Goal: Communication & Community: Answer question/provide support

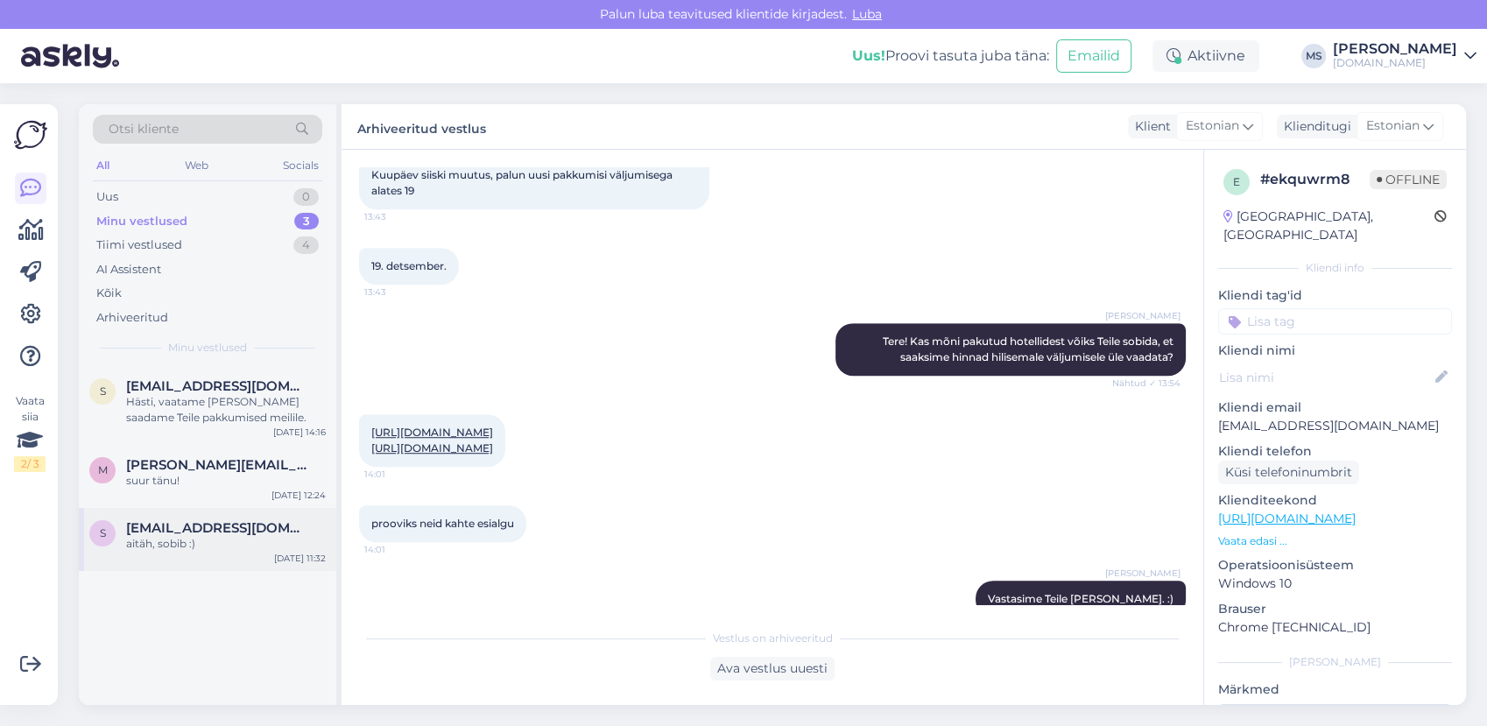
click at [188, 532] on span "[EMAIL_ADDRESS][DOMAIN_NAME]" at bounding box center [217, 528] width 182 height 16
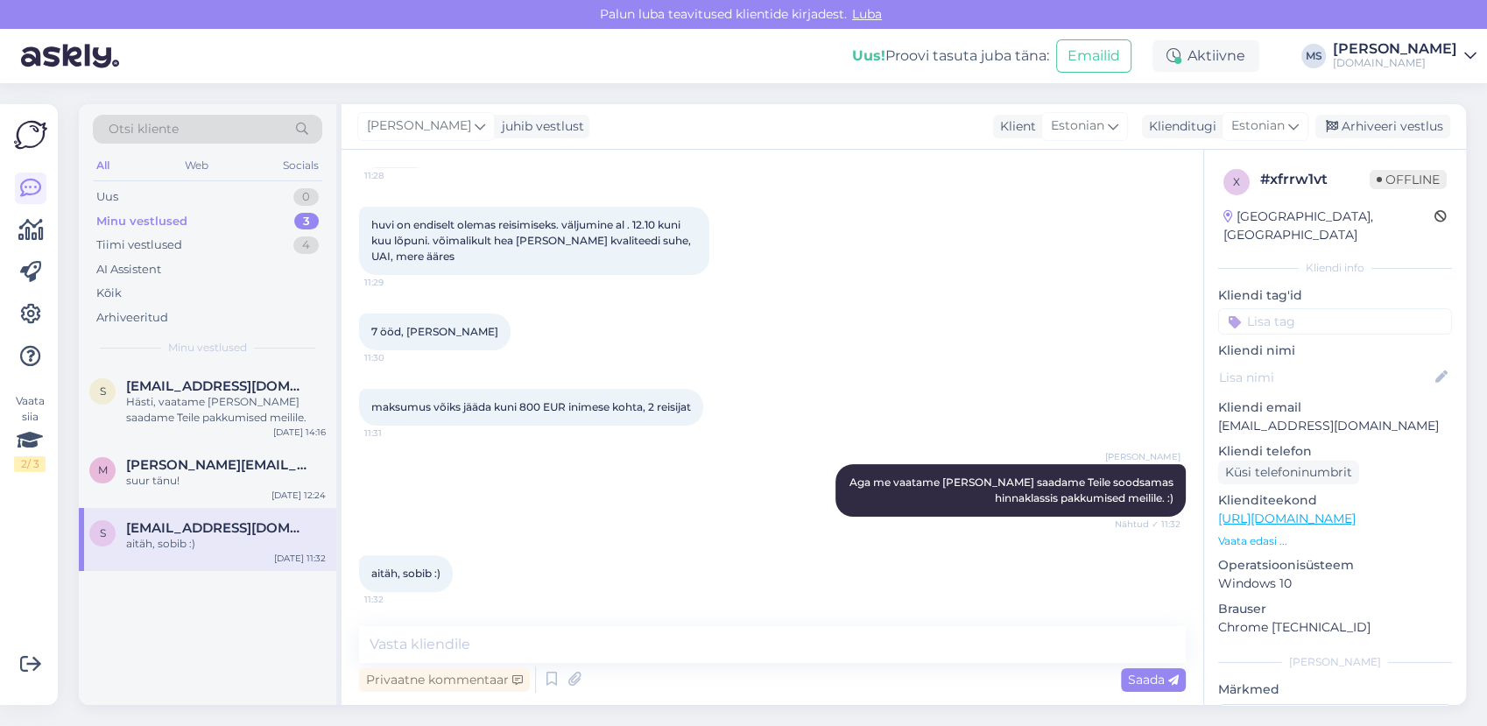
scroll to position [476, 0]
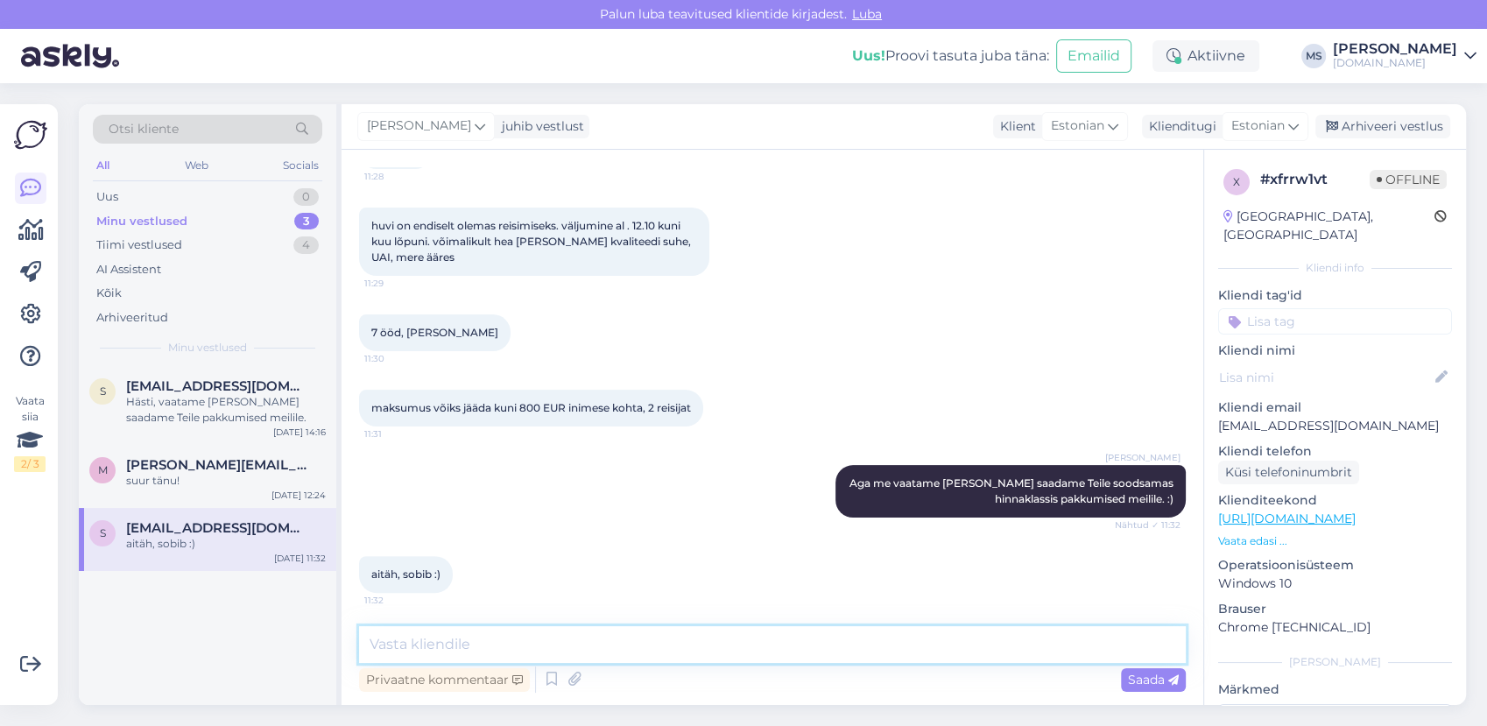
click at [561, 634] on textarea at bounding box center [772, 644] width 827 height 37
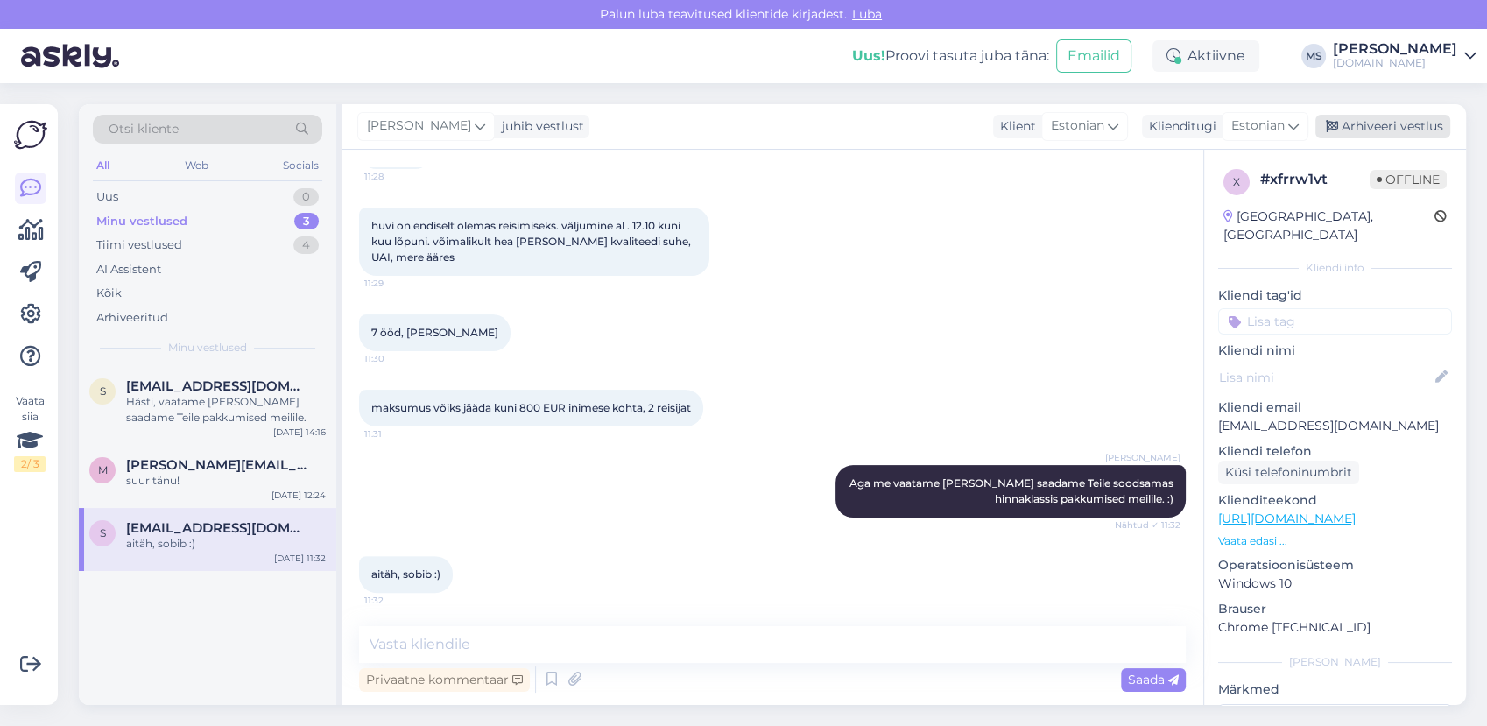
click at [1362, 131] on div "Arhiveeri vestlus" at bounding box center [1383, 127] width 135 height 24
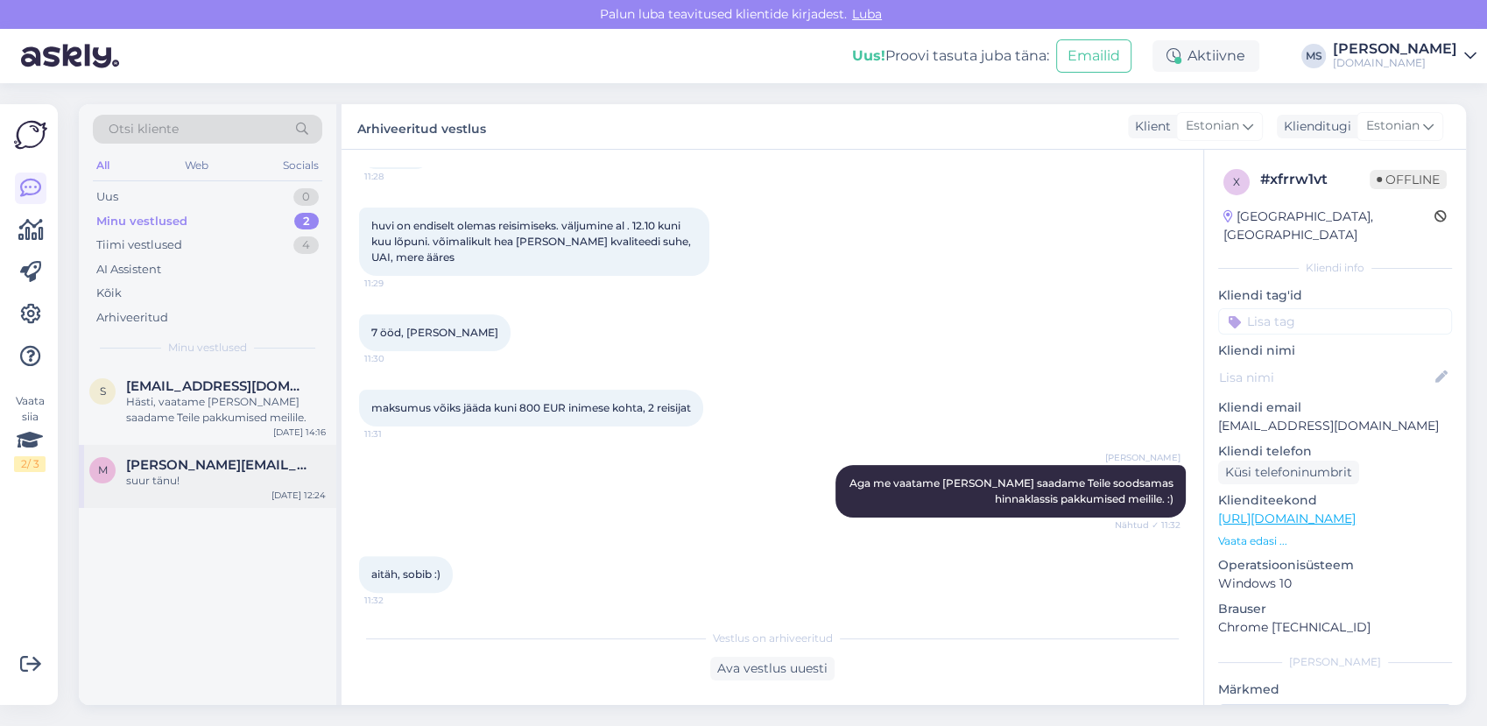
click at [258, 474] on div "suur tänu!" at bounding box center [226, 481] width 200 height 16
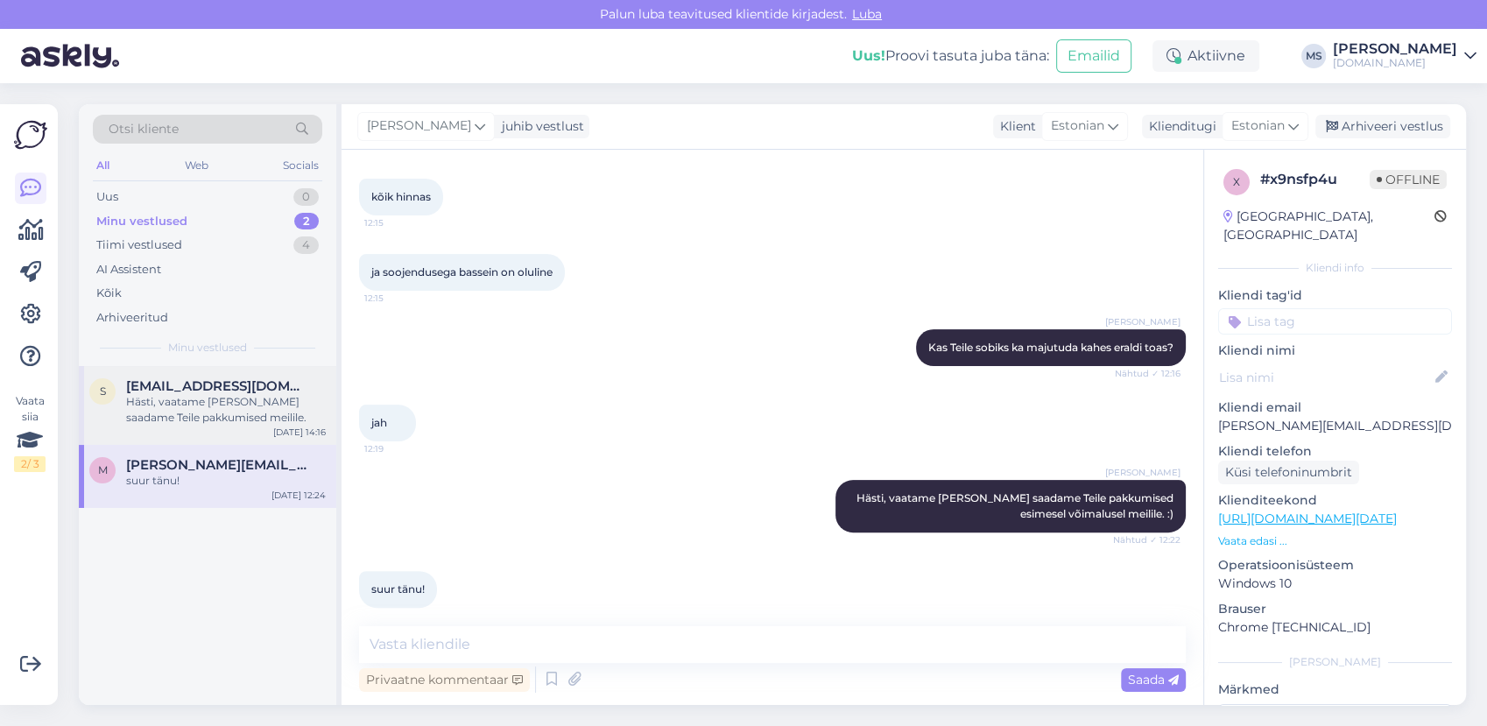
click at [200, 408] on div "Hästi, vaatame [PERSON_NAME] saadame Teile pakkumised meilile." at bounding box center [226, 410] width 200 height 32
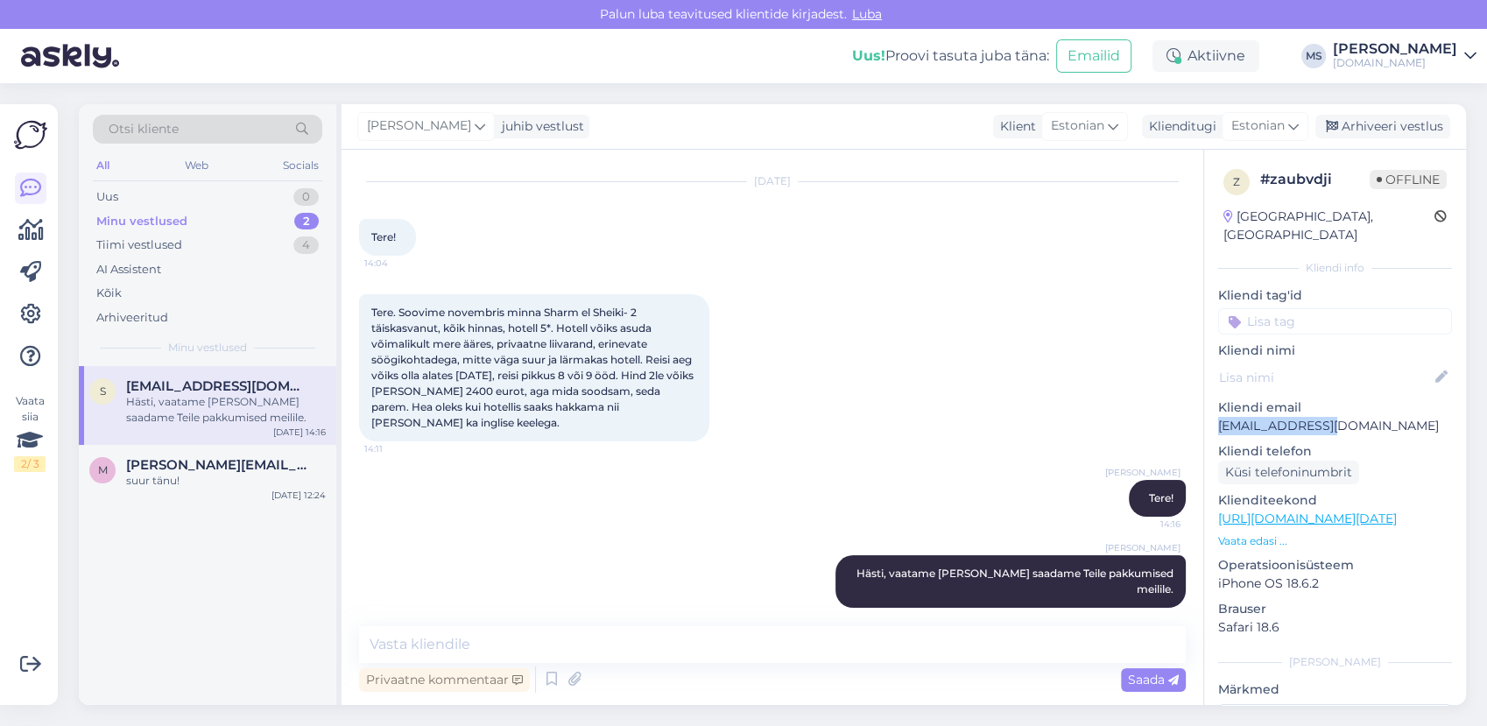
drag, startPoint x: 1350, startPoint y: 409, endPoint x: 1218, endPoint y: 410, distance: 131.4
click at [1218, 417] on p "[EMAIL_ADDRESS][DOMAIN_NAME]" at bounding box center [1335, 426] width 234 height 18
copy p "[EMAIL_ADDRESS][DOMAIN_NAME]"
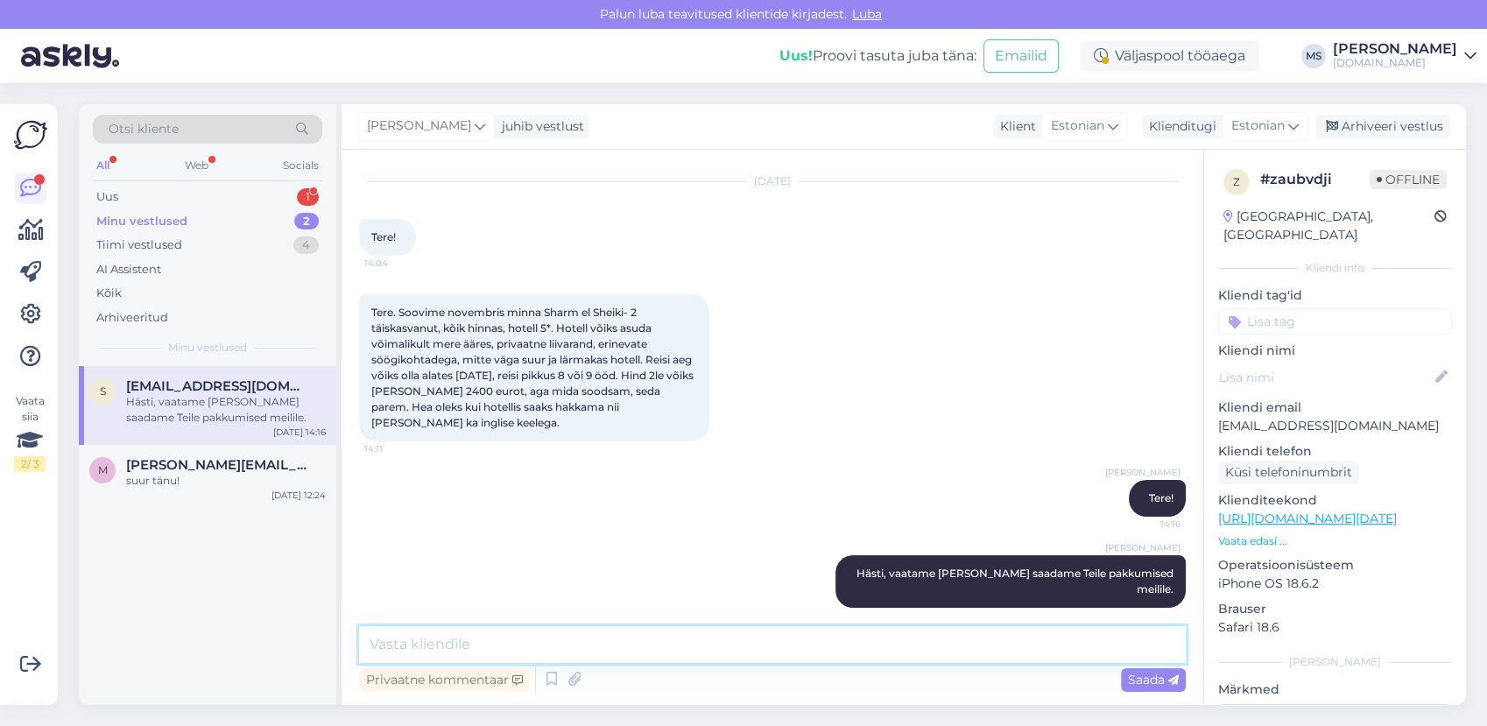
click at [603, 635] on textarea at bounding box center [772, 644] width 827 height 37
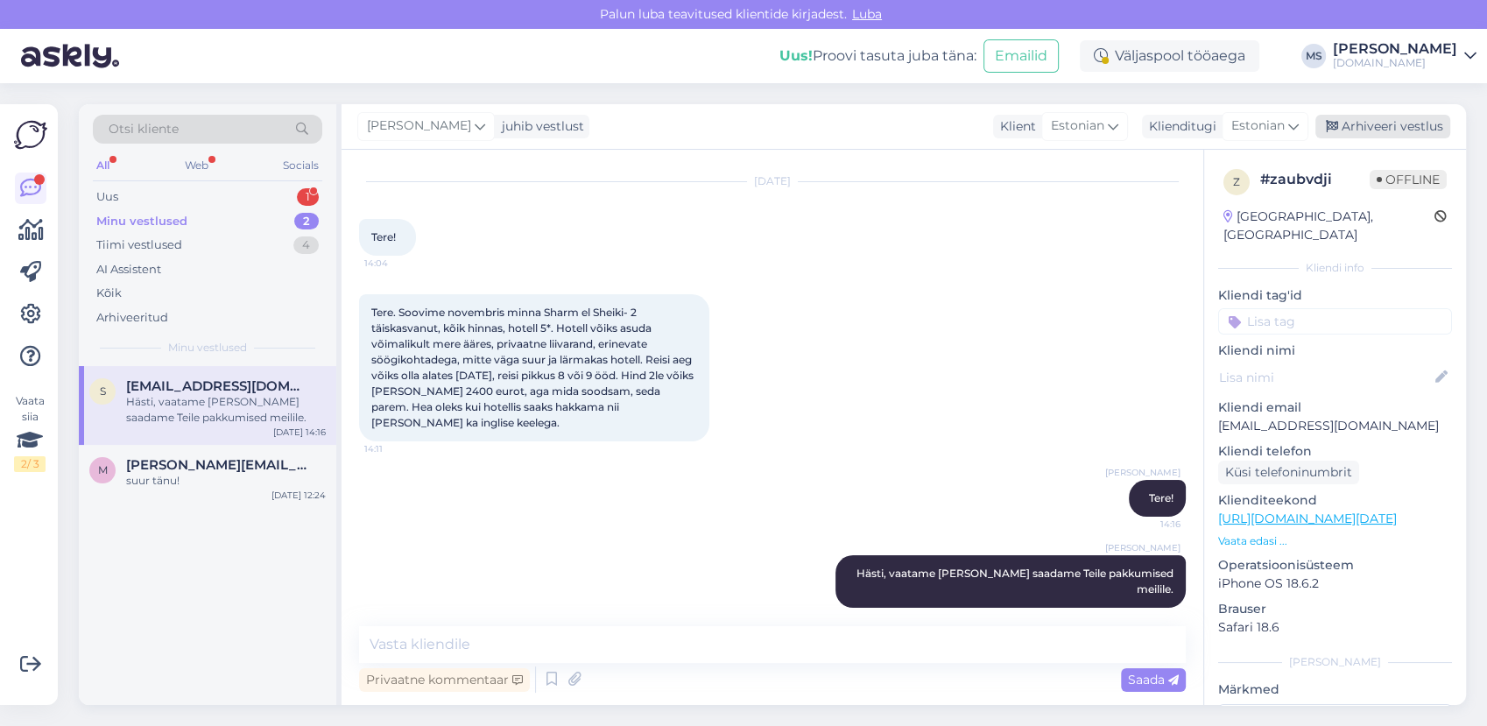
click at [1383, 123] on div "Arhiveeri vestlus" at bounding box center [1383, 127] width 135 height 24
click at [1392, 130] on div "Arhiveeri vestlus" at bounding box center [1383, 127] width 135 height 24
click at [241, 417] on div "Hästi, vaatame [PERSON_NAME] saadame Teile pakkumised meilile." at bounding box center [226, 410] width 200 height 32
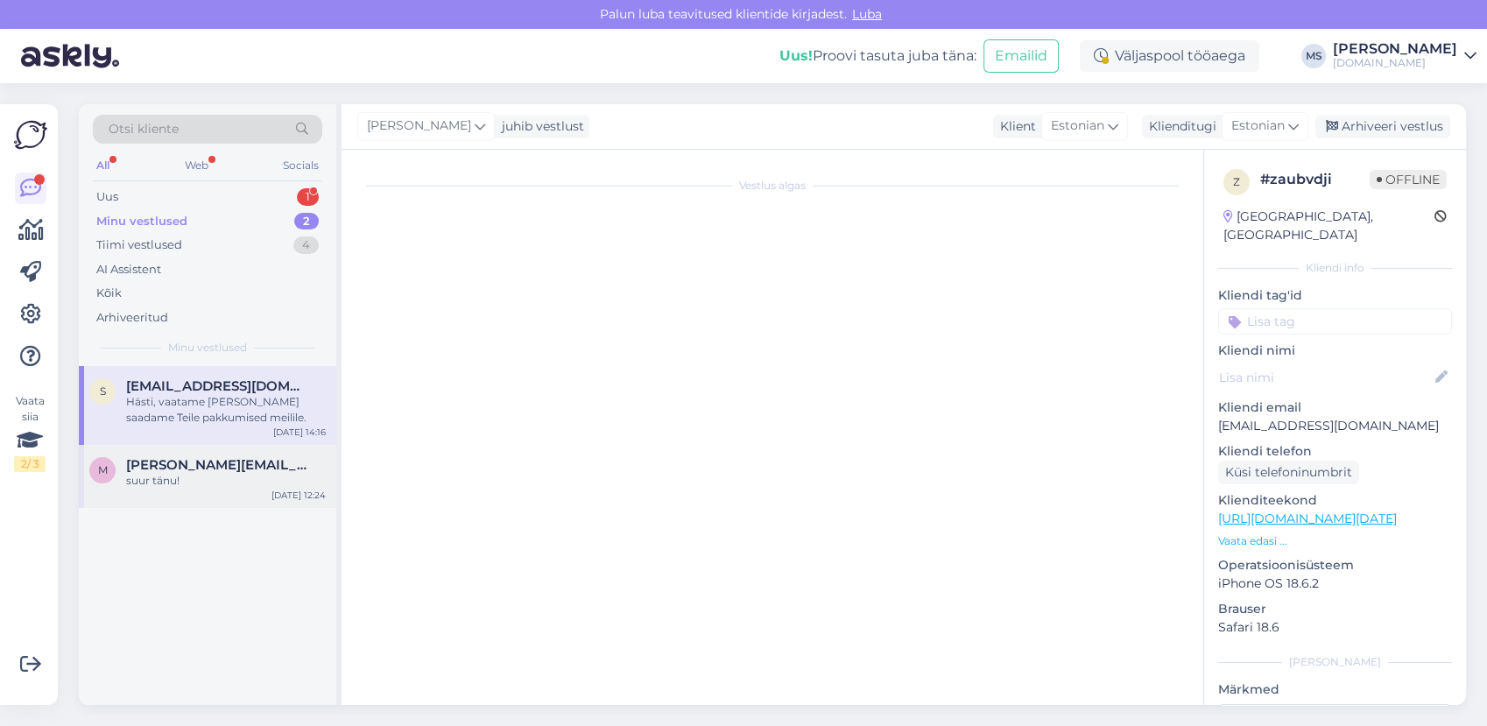
click at [222, 471] on div "[PERSON_NAME][EMAIL_ADDRESS][DOMAIN_NAME] suur tänu!" at bounding box center [226, 473] width 200 height 32
drag, startPoint x: 222, startPoint y: 469, endPoint x: 201, endPoint y: 401, distance: 70.6
click at [201, 401] on div "Hästi, vaatame [PERSON_NAME] saadame Teile pakkumised meilile." at bounding box center [226, 410] width 200 height 32
drag, startPoint x: 201, startPoint y: 401, endPoint x: 131, endPoint y: 227, distance: 187.9
click at [131, 228] on div "Minu vestlused" at bounding box center [141, 222] width 91 height 18
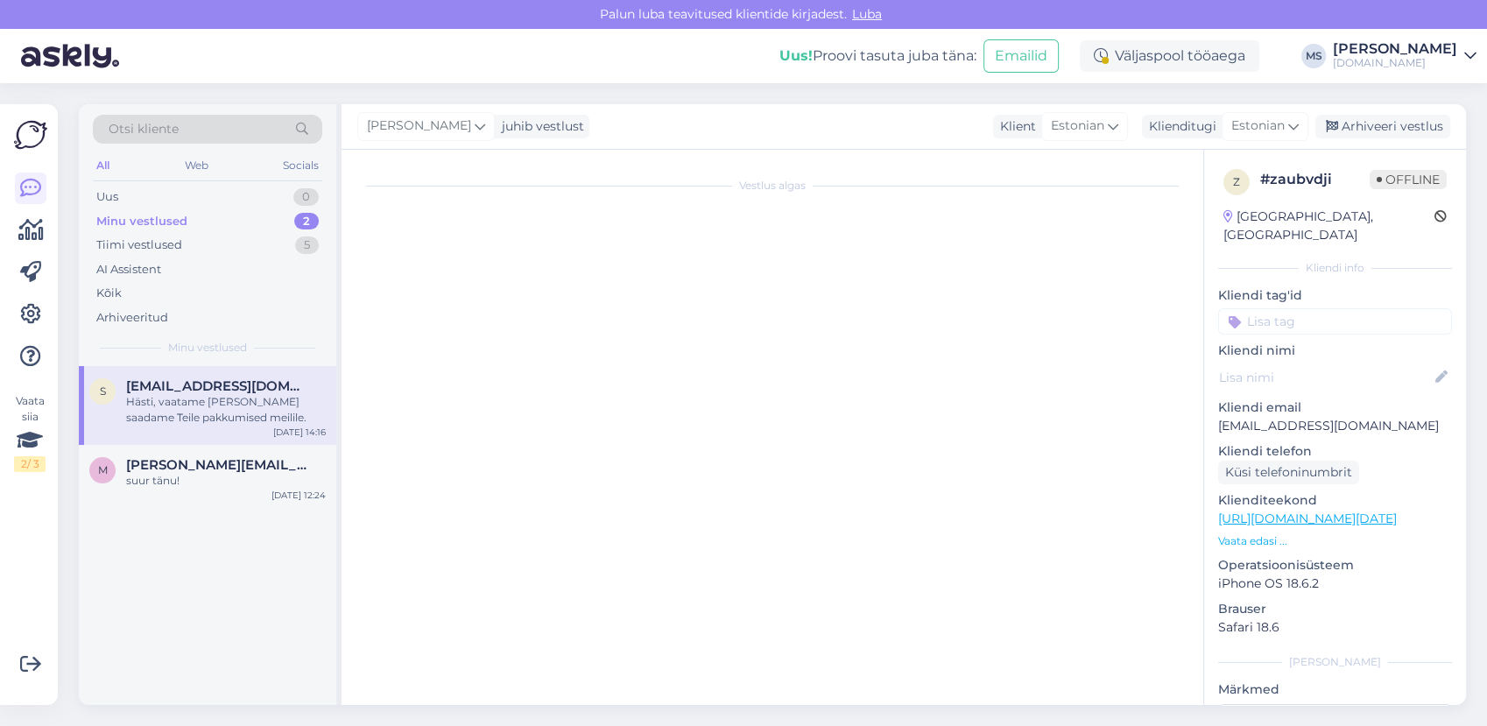
click at [143, 209] on div "Minu vestlused 2" at bounding box center [207, 221] width 229 height 25
click at [147, 226] on div "Minu vestlused" at bounding box center [141, 222] width 91 height 18
click at [1383, 117] on div "Arhiveeri vestlus" at bounding box center [1383, 127] width 135 height 24
click at [1390, 131] on div "Arhiveeri vestlus" at bounding box center [1383, 127] width 135 height 24
click at [1383, 123] on div "Arhiveeri vestlus" at bounding box center [1383, 127] width 135 height 24
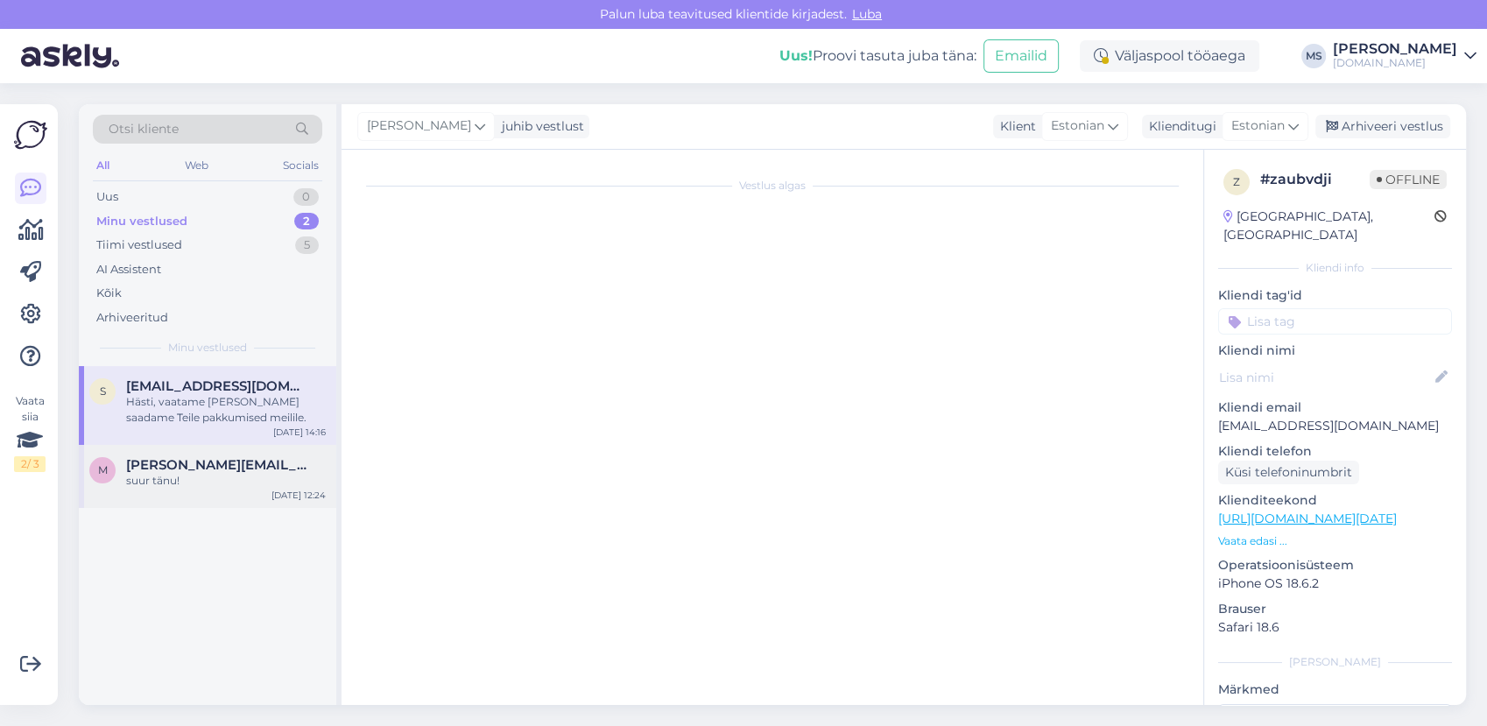
click at [209, 469] on span "[PERSON_NAME][EMAIL_ADDRESS][DOMAIN_NAME]" at bounding box center [217, 465] width 182 height 16
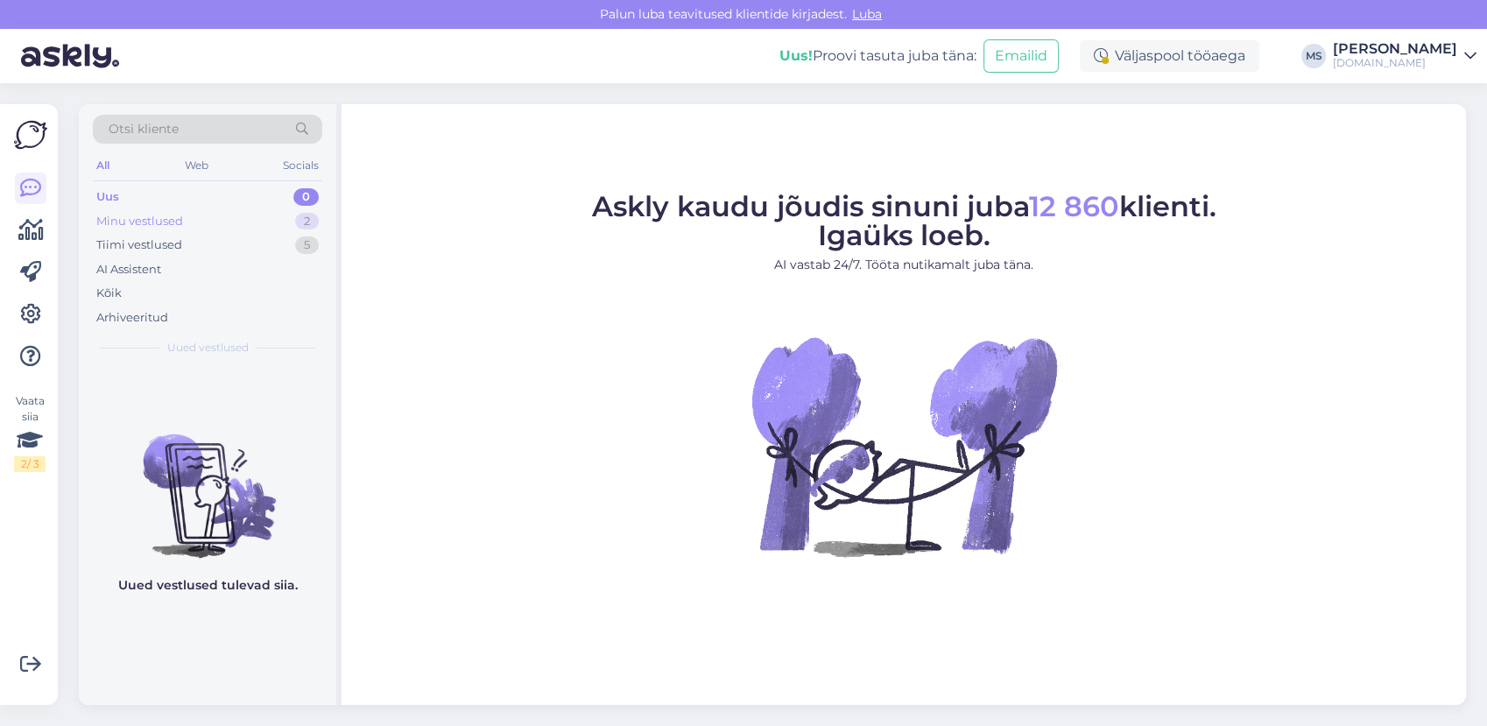
click at [182, 222] on div "Minu vestlused" at bounding box center [139, 222] width 87 height 18
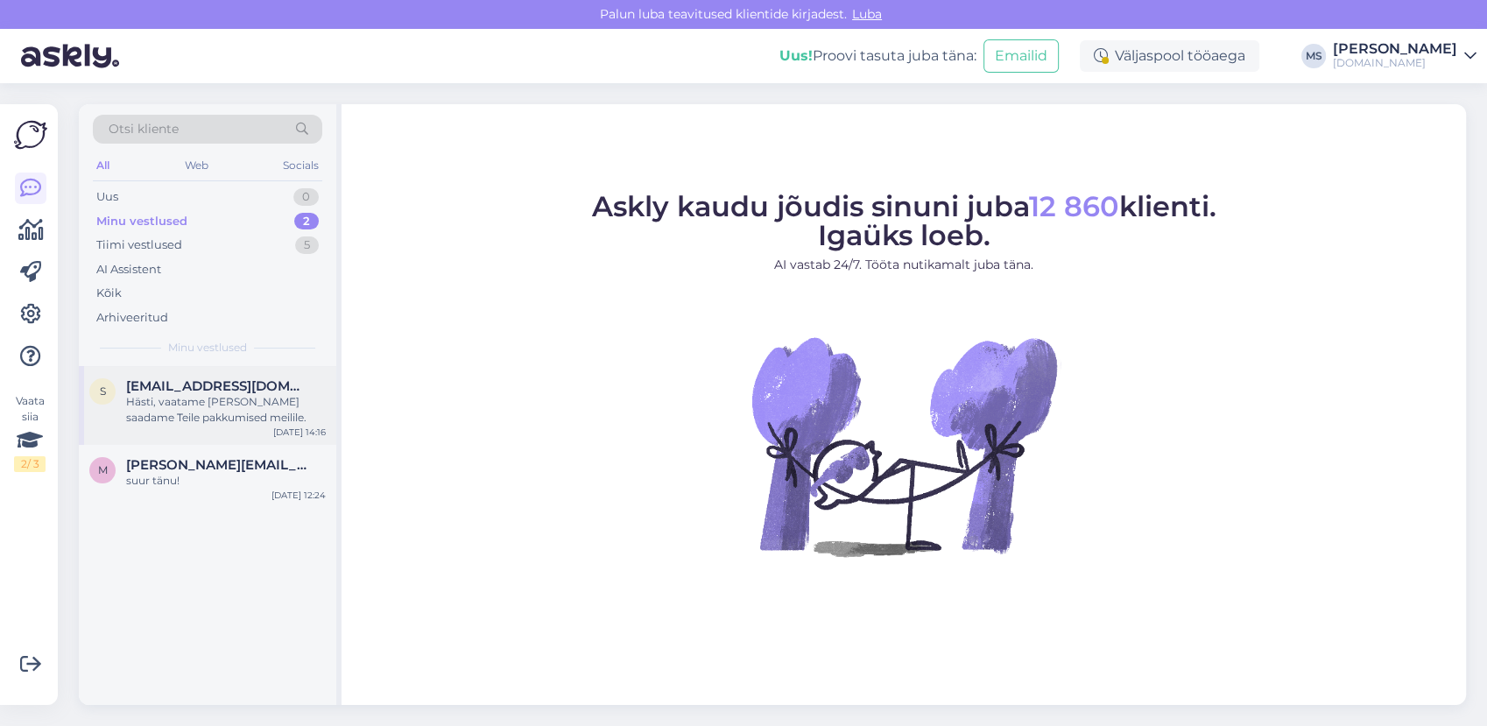
click at [161, 397] on div "Hästi, vaatame [PERSON_NAME] saadame Teile pakkumised meilile." at bounding box center [226, 410] width 200 height 32
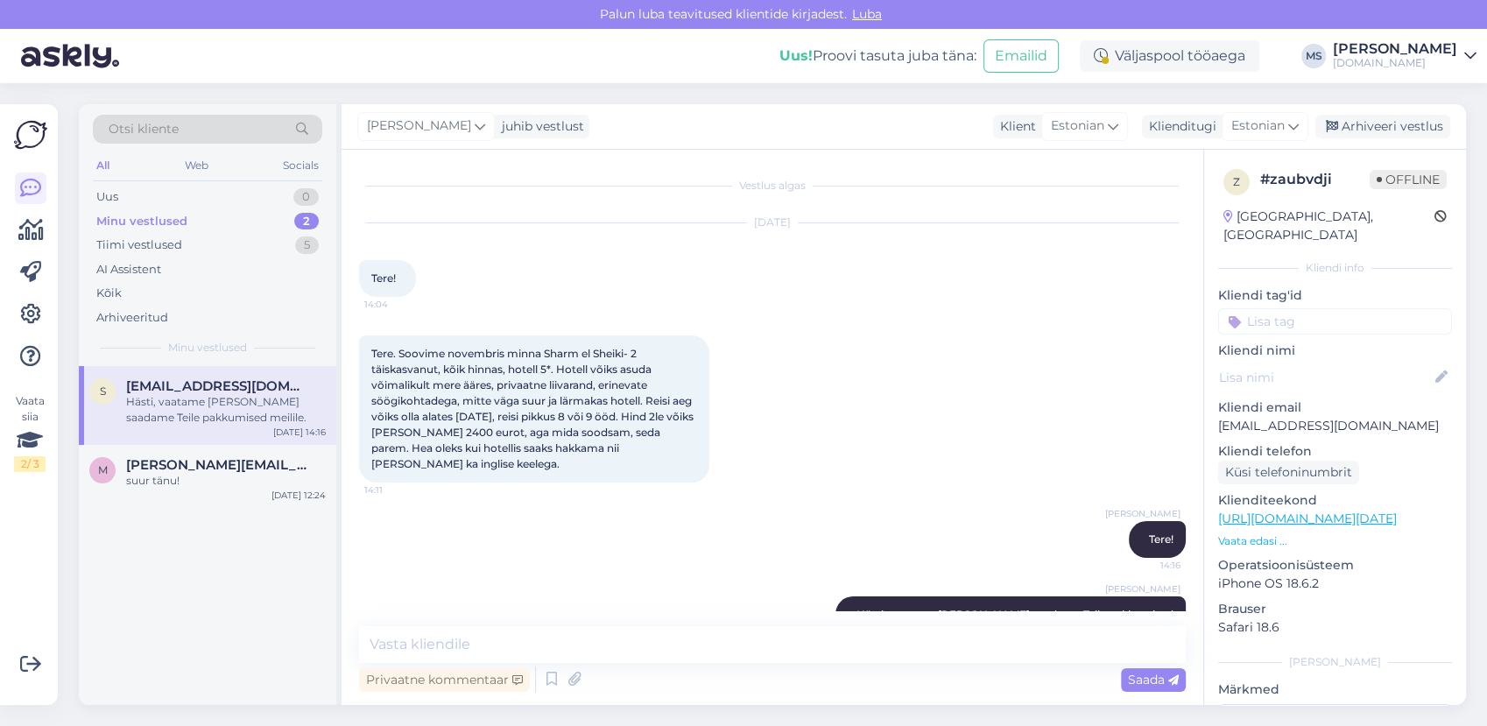
scroll to position [41, 0]
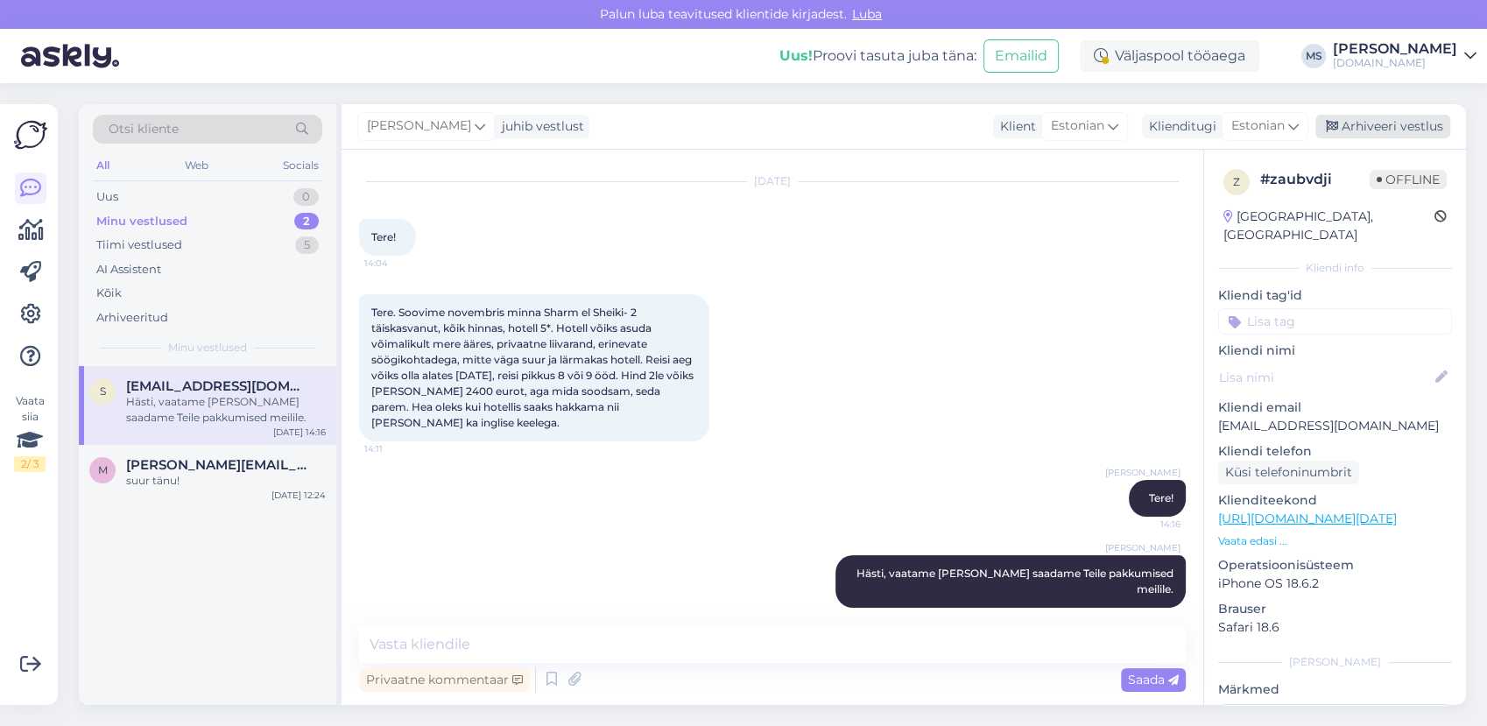
click at [1367, 126] on div "Arhiveeri vestlus" at bounding box center [1383, 127] width 135 height 24
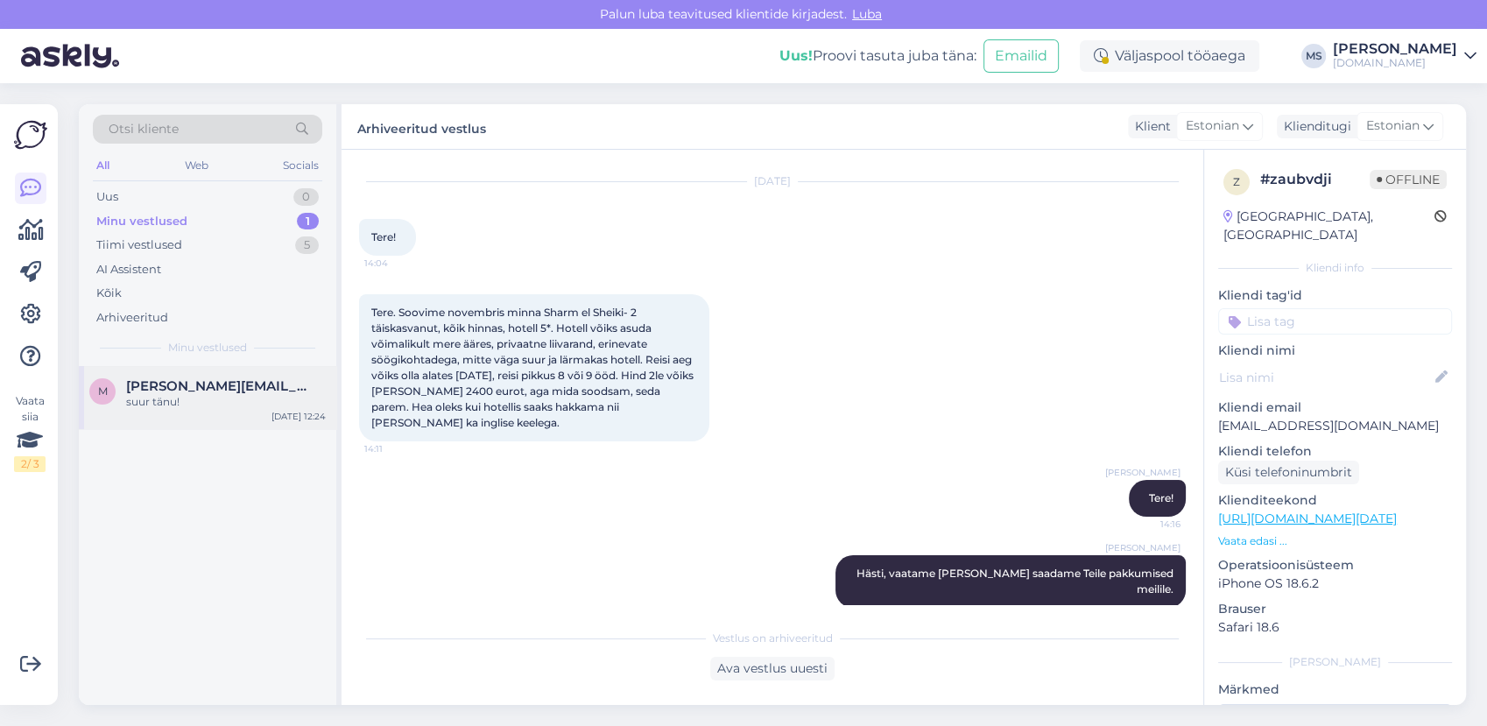
click at [215, 382] on span "[PERSON_NAME][EMAIL_ADDRESS][DOMAIN_NAME]" at bounding box center [217, 386] width 182 height 16
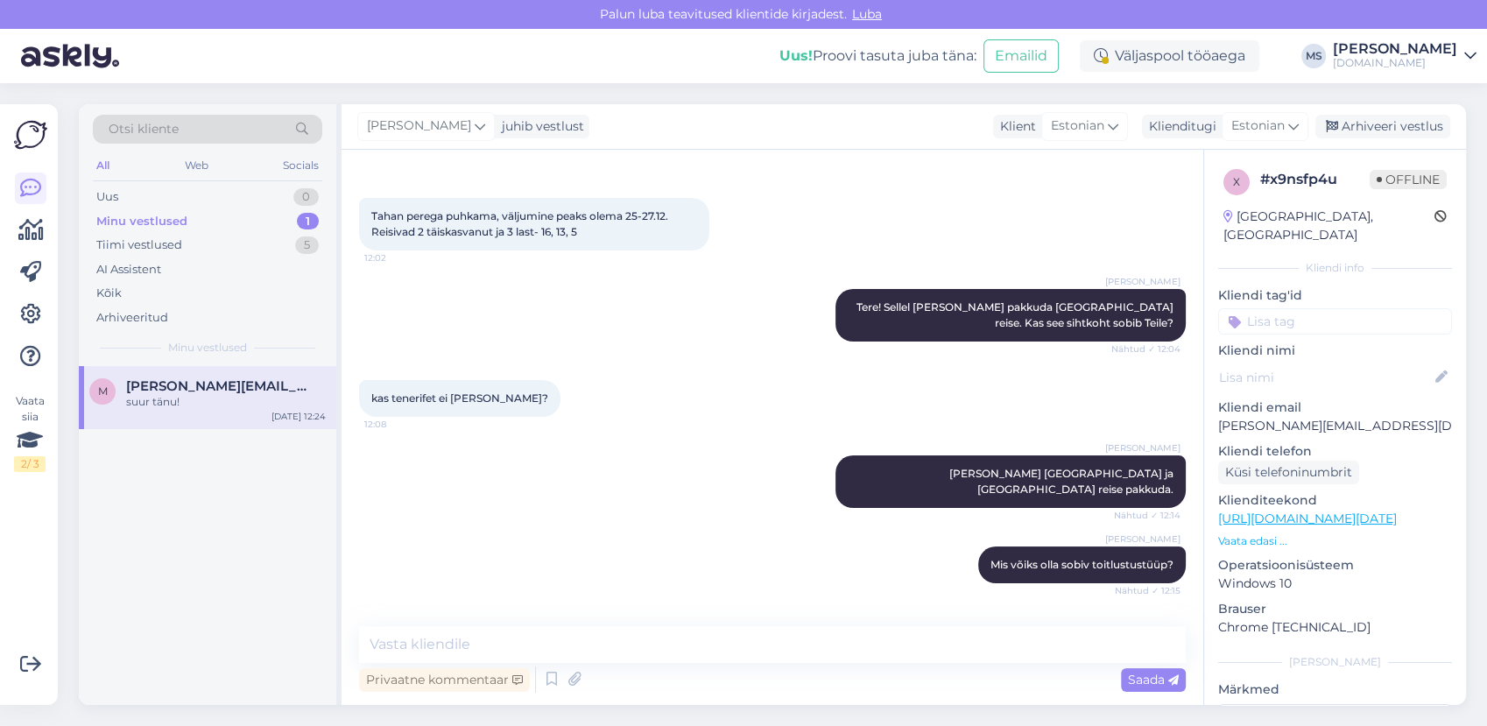
scroll to position [19, 0]
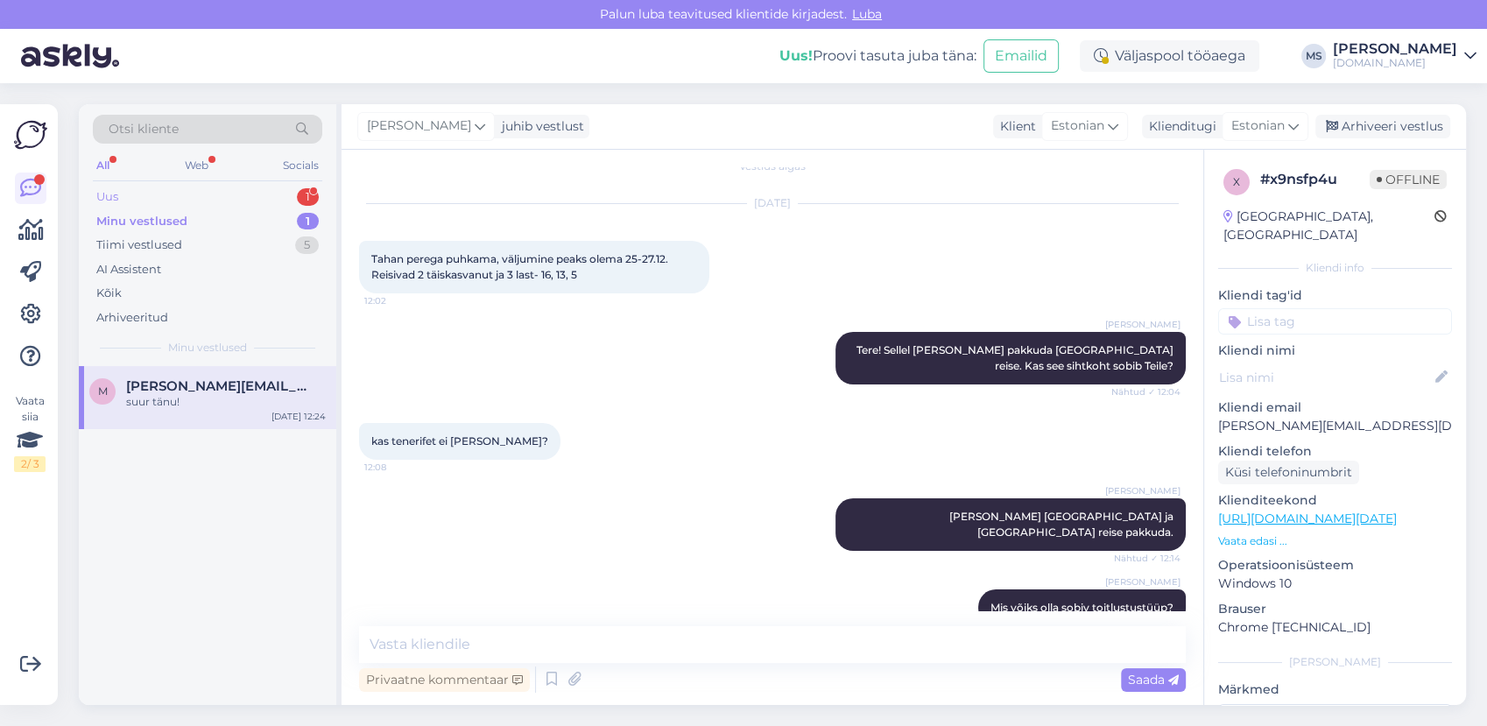
click at [182, 198] on div "Uus 1" at bounding box center [207, 197] width 229 height 25
click at [177, 216] on div "Minu vestlused" at bounding box center [139, 222] width 87 height 18
drag, startPoint x: 1380, startPoint y: 406, endPoint x: 1210, endPoint y: 410, distance: 170.0
click at [1210, 410] on div "x # x9nsfp4u Offline Estonia, Tallinn Kliendi info Kliendi tag'id Kliendi nimi …" at bounding box center [1335, 519] width 262 height 738
drag, startPoint x: 1210, startPoint y: 410, endPoint x: 1225, endPoint y: 403, distance: 16.5
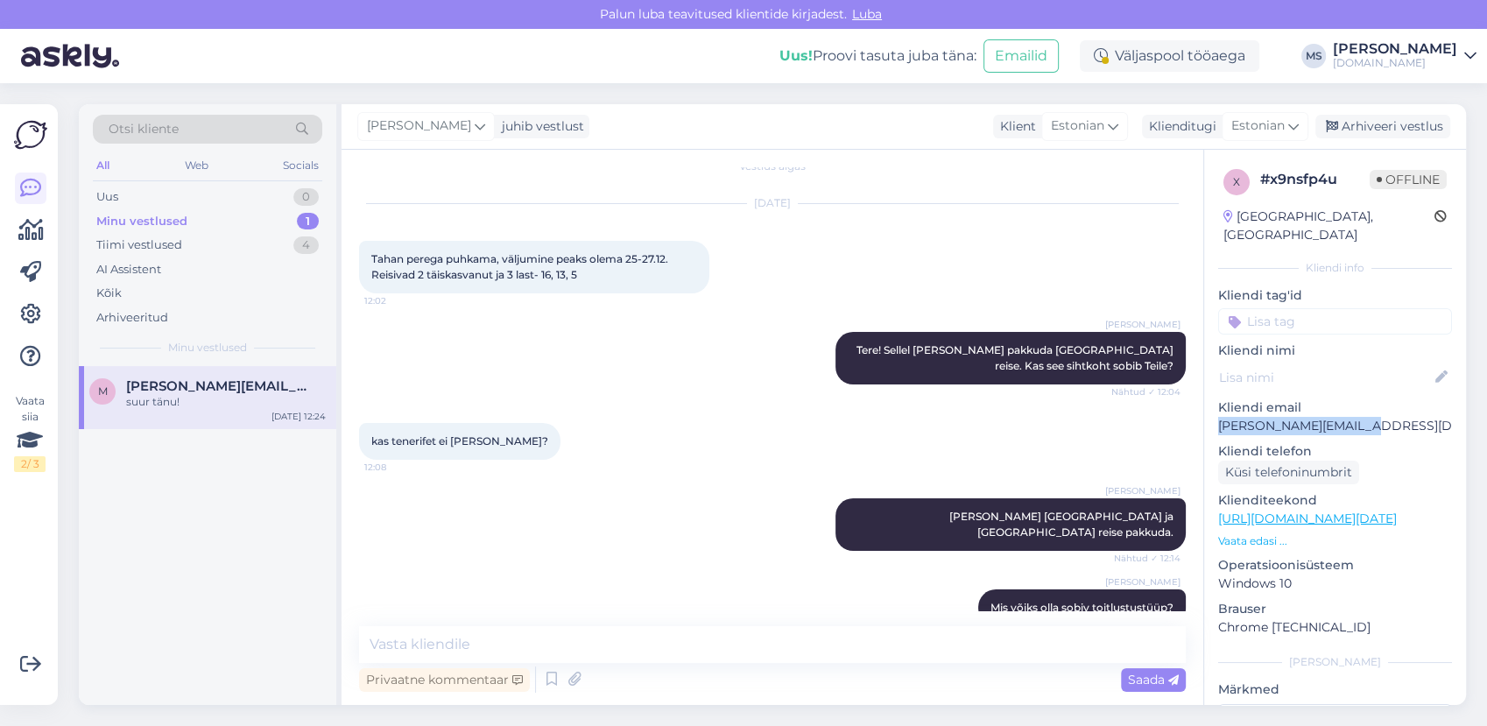
copy p "[PERSON_NAME][EMAIL_ADDRESS][DOMAIN_NAME]"
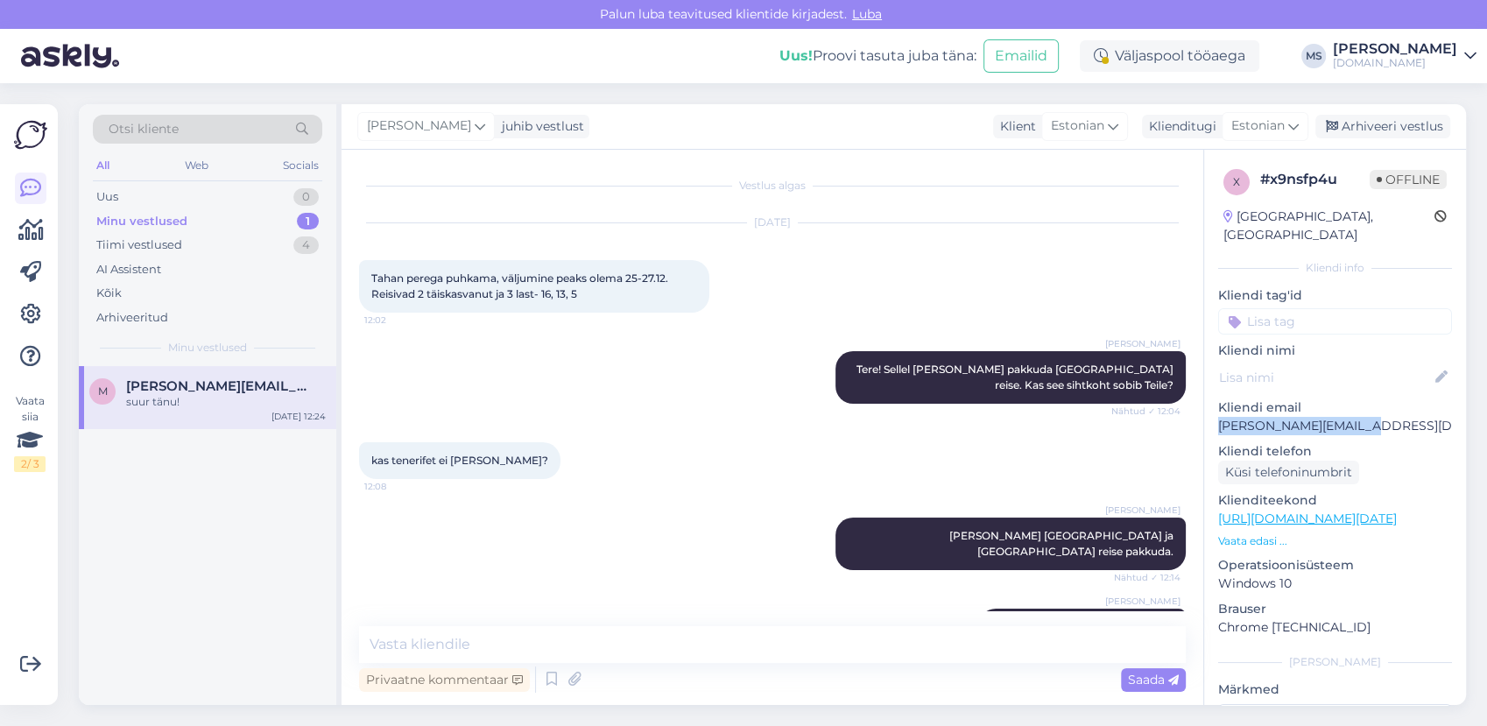
scroll to position [0, 0]
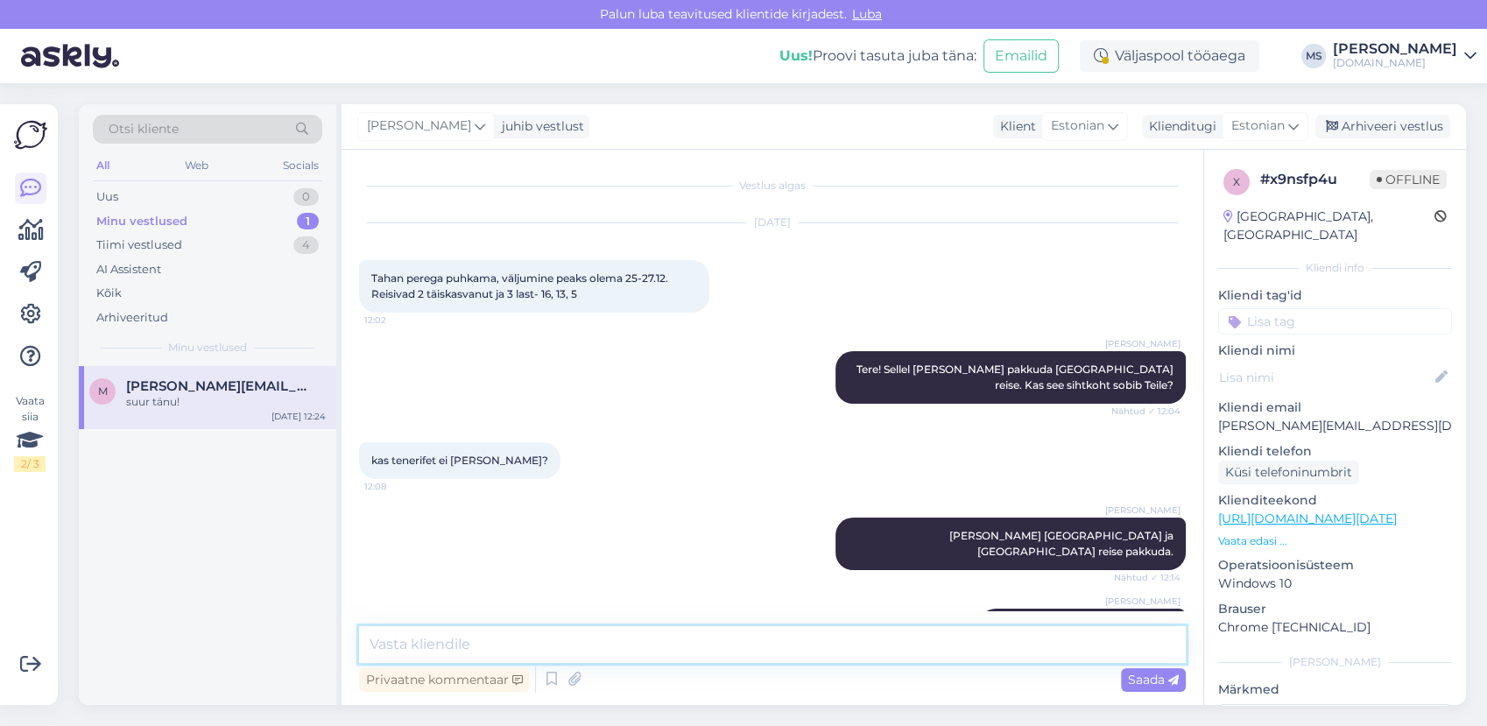
click at [538, 637] on textarea at bounding box center [772, 644] width 827 height 37
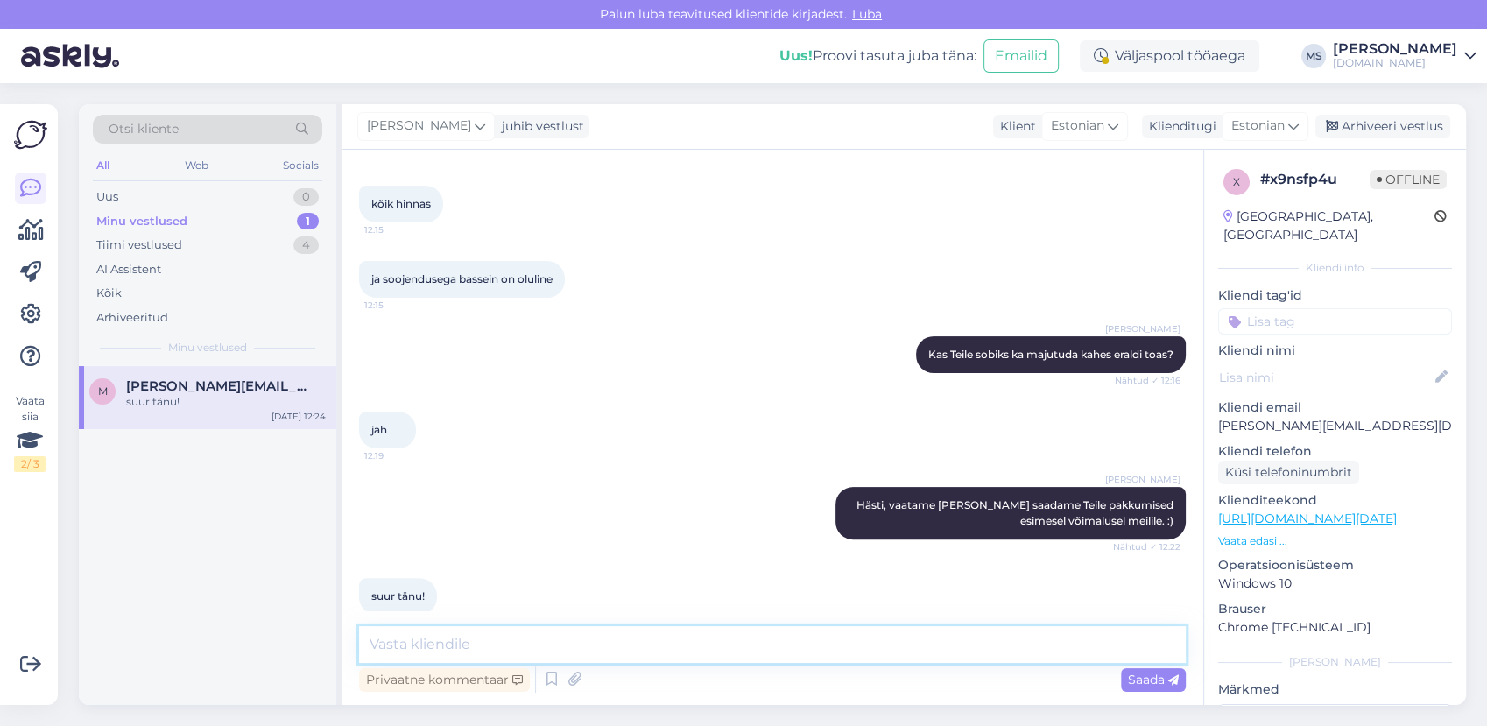
scroll to position [504, 0]
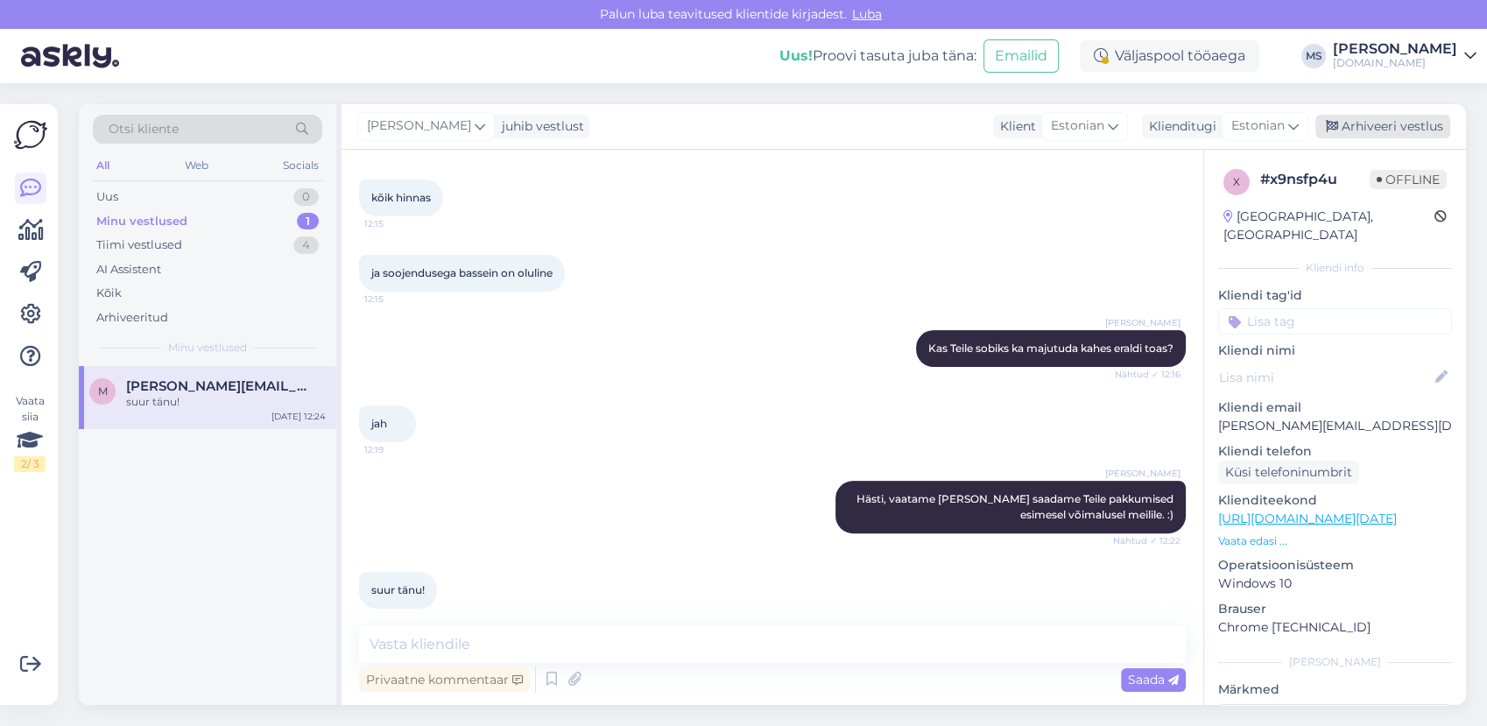
click at [1399, 131] on div "Arhiveeri vestlus" at bounding box center [1383, 127] width 135 height 24
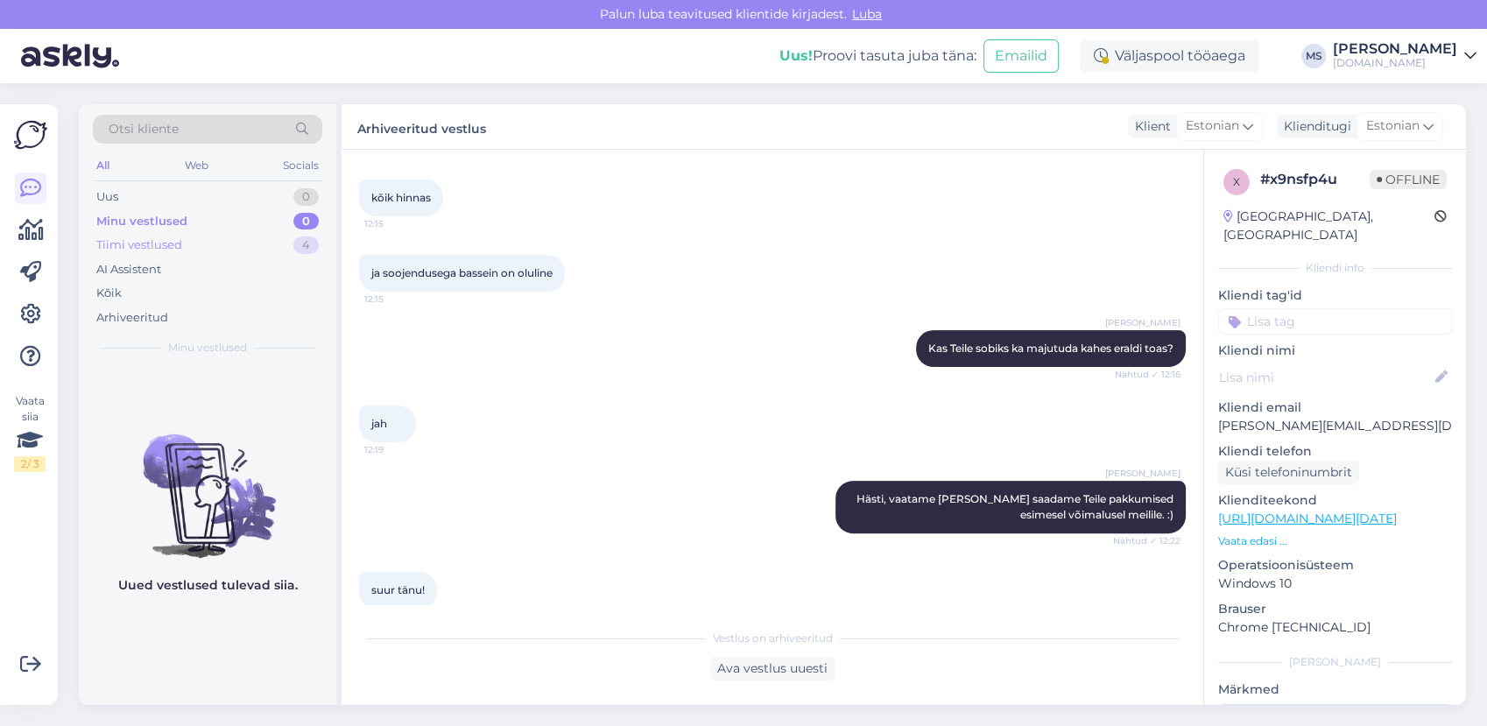
click at [198, 234] on div "Tiimi vestlused 4" at bounding box center [207, 245] width 229 height 25
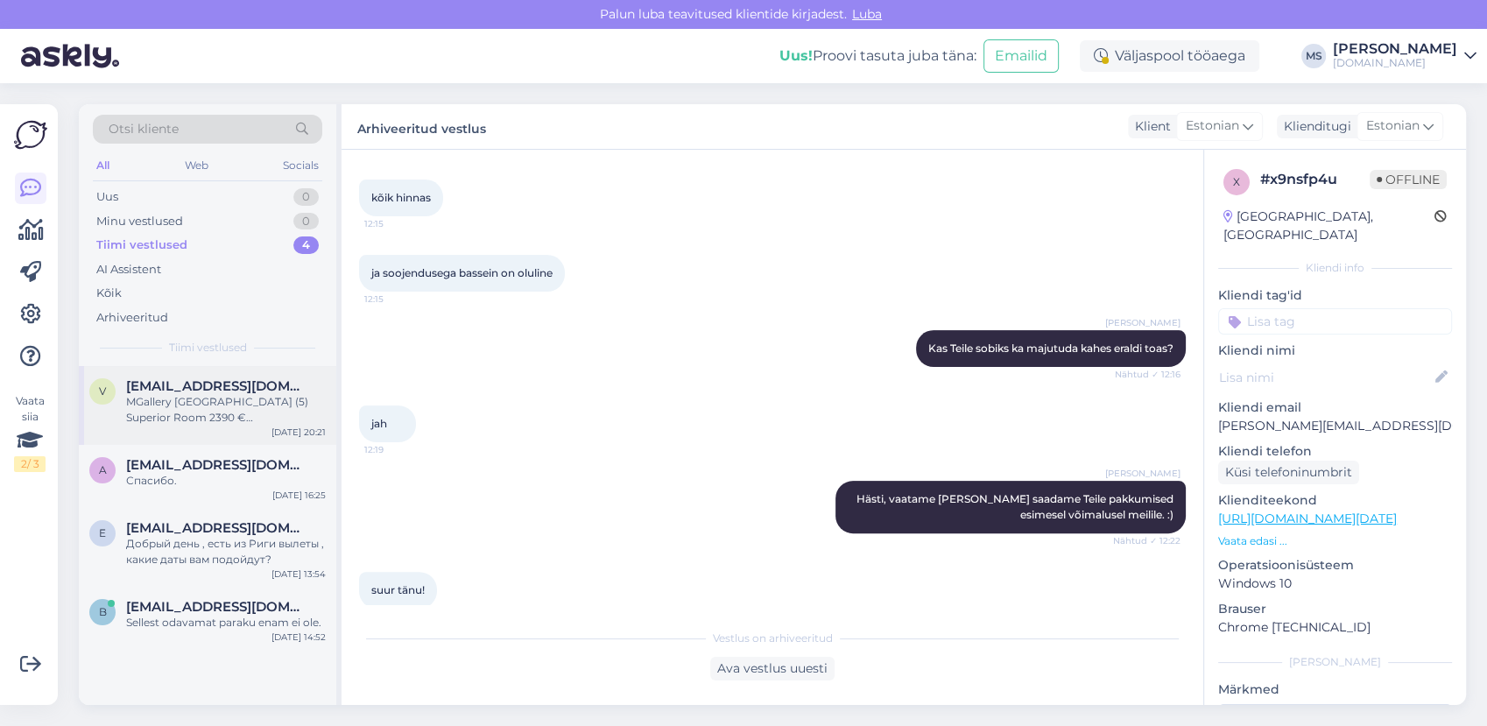
click at [202, 389] on span "vkuura@gmail.com" at bounding box center [217, 386] width 182 height 16
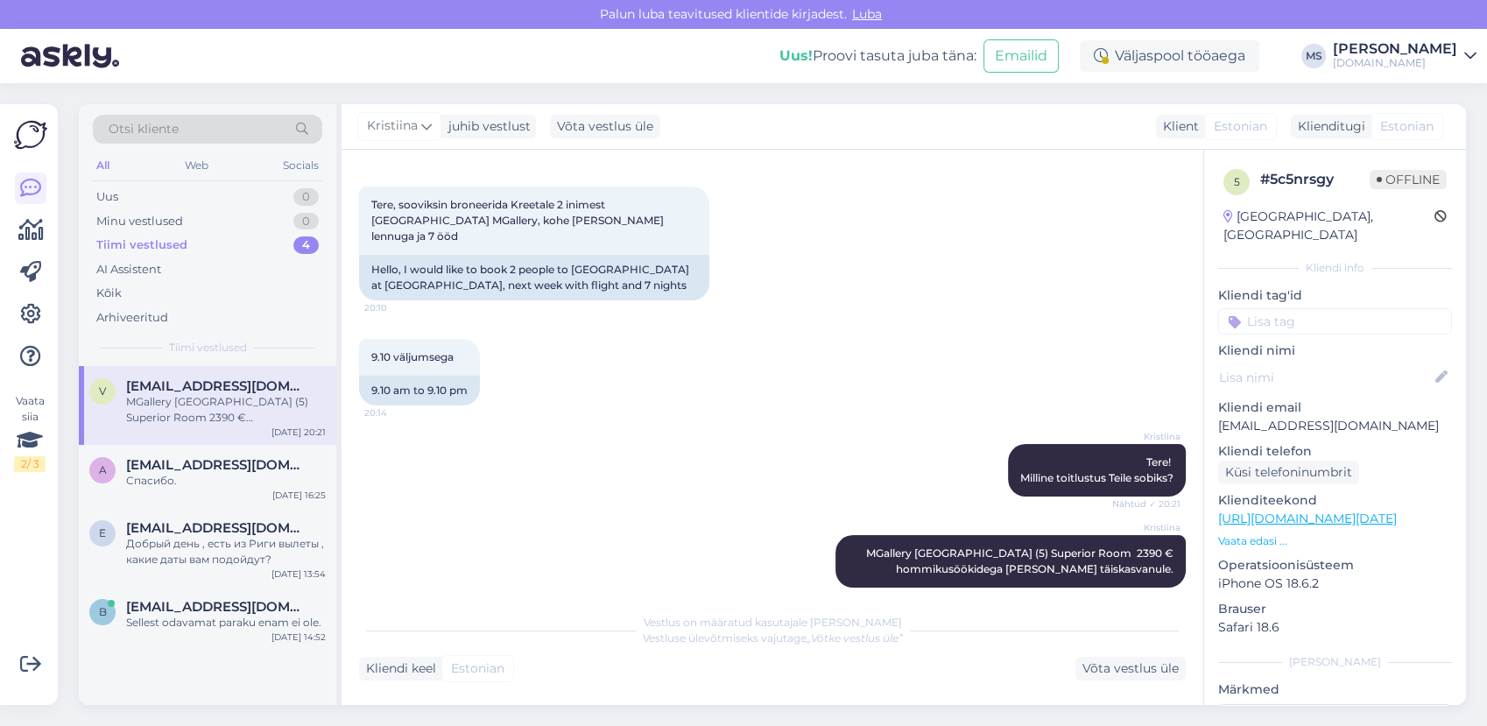
scroll to position [75, 0]
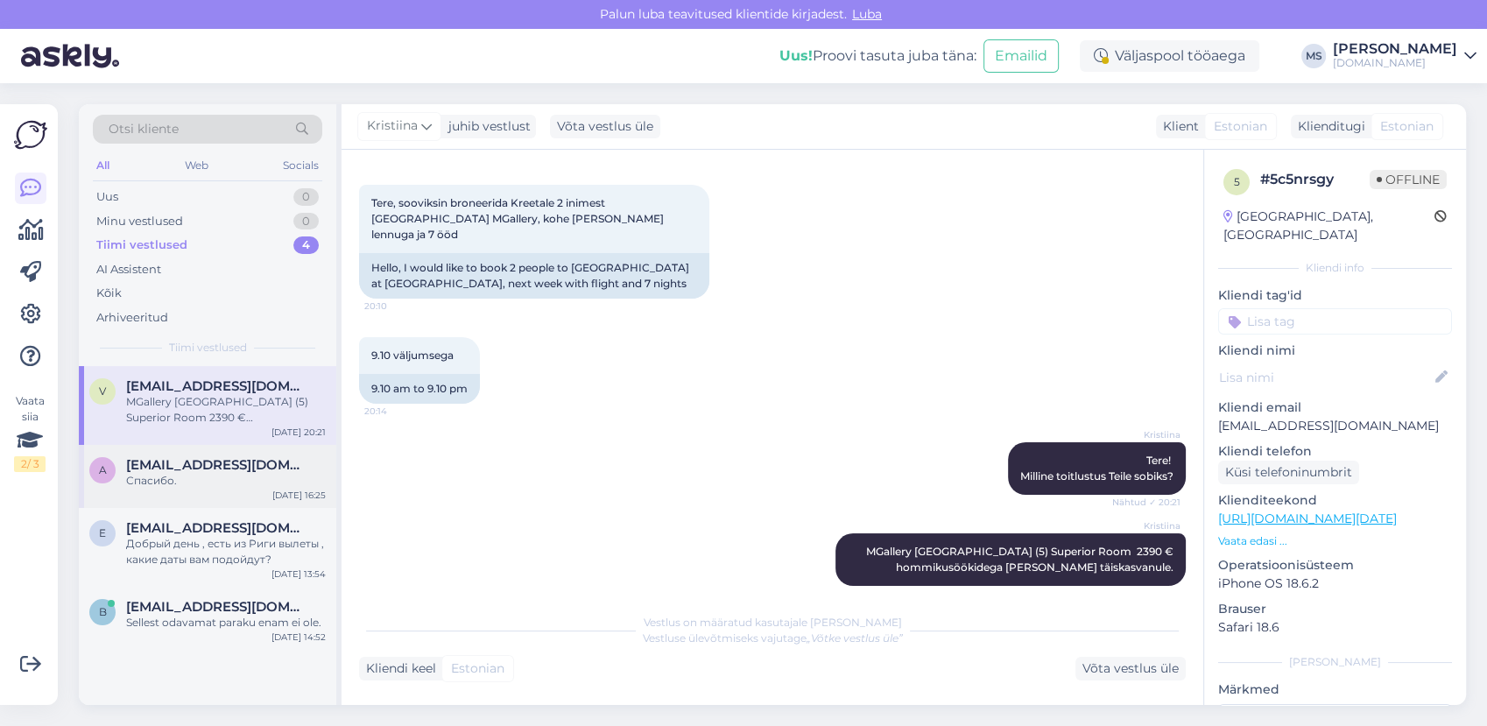
click at [211, 458] on span "alla.stepanowa@gmail.com" at bounding box center [217, 465] width 182 height 16
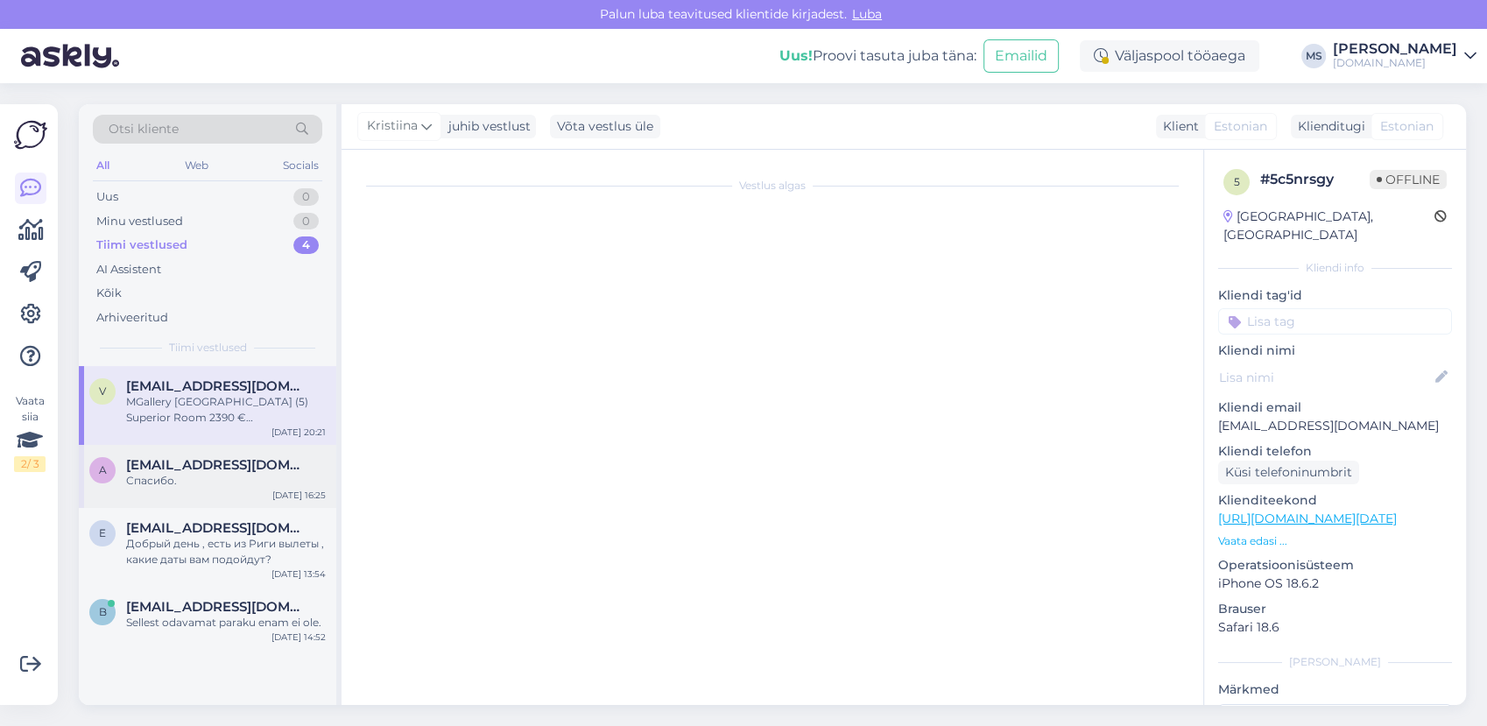
scroll to position [531, 0]
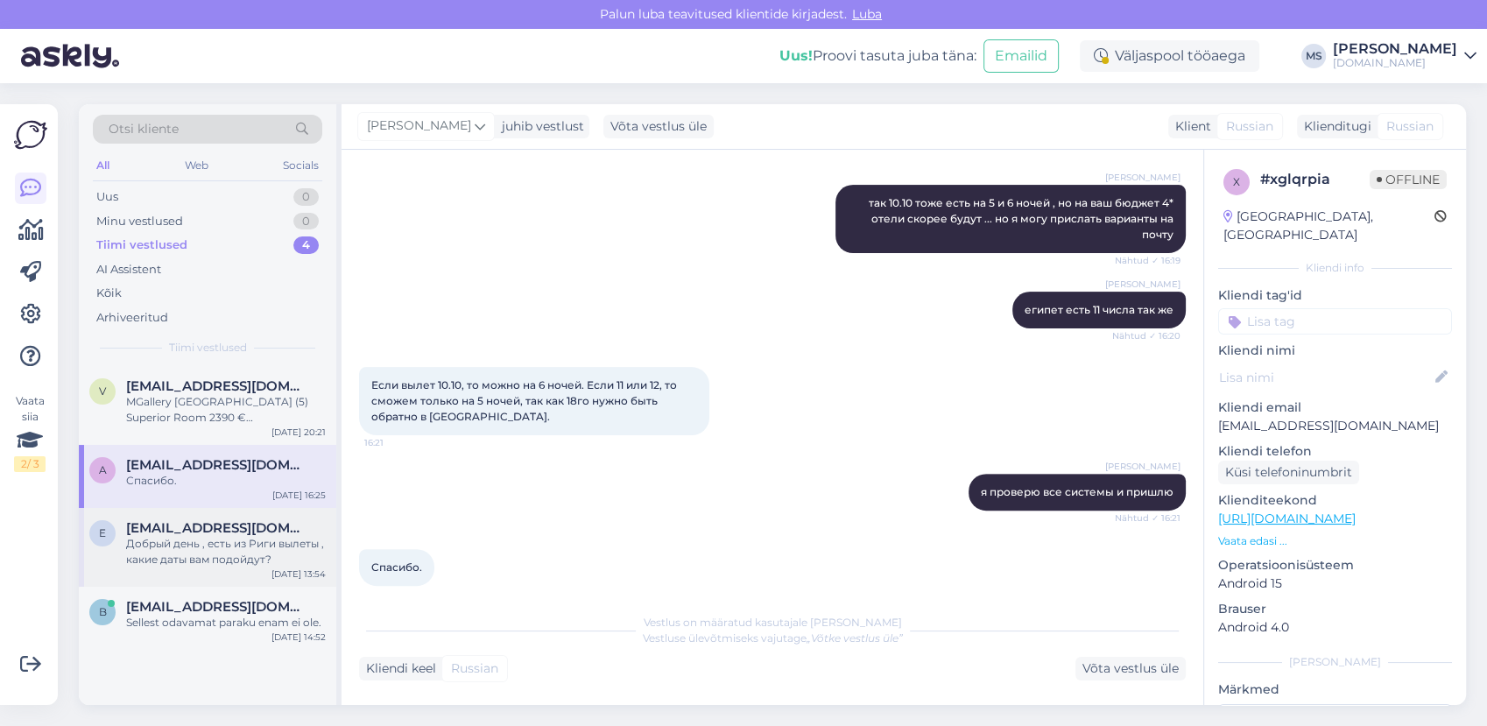
click at [216, 527] on span "eleshaaa@mail.ru" at bounding box center [217, 528] width 182 height 16
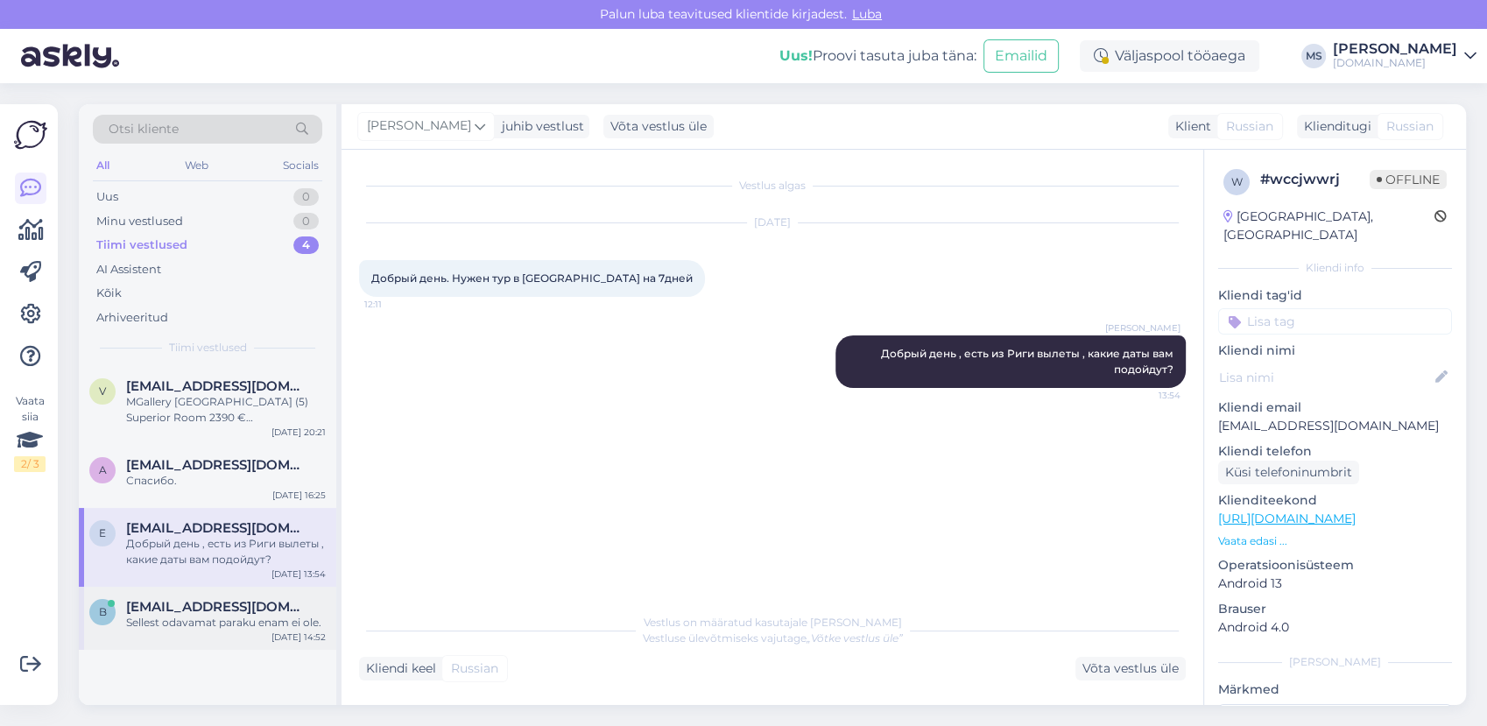
click at [203, 617] on div "Sellest odavamat paraku enam ei ole." at bounding box center [226, 623] width 200 height 16
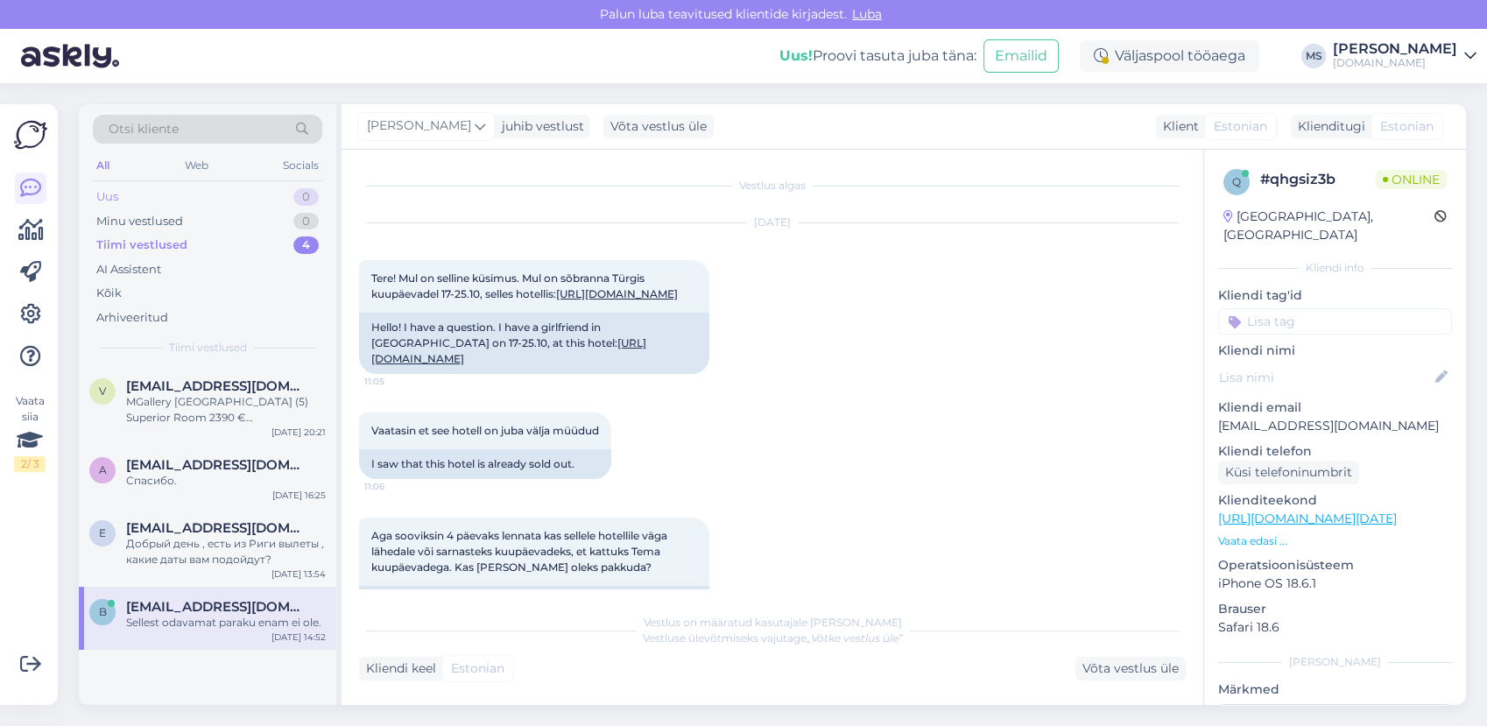
click at [179, 201] on div "Uus 0" at bounding box center [207, 197] width 229 height 25
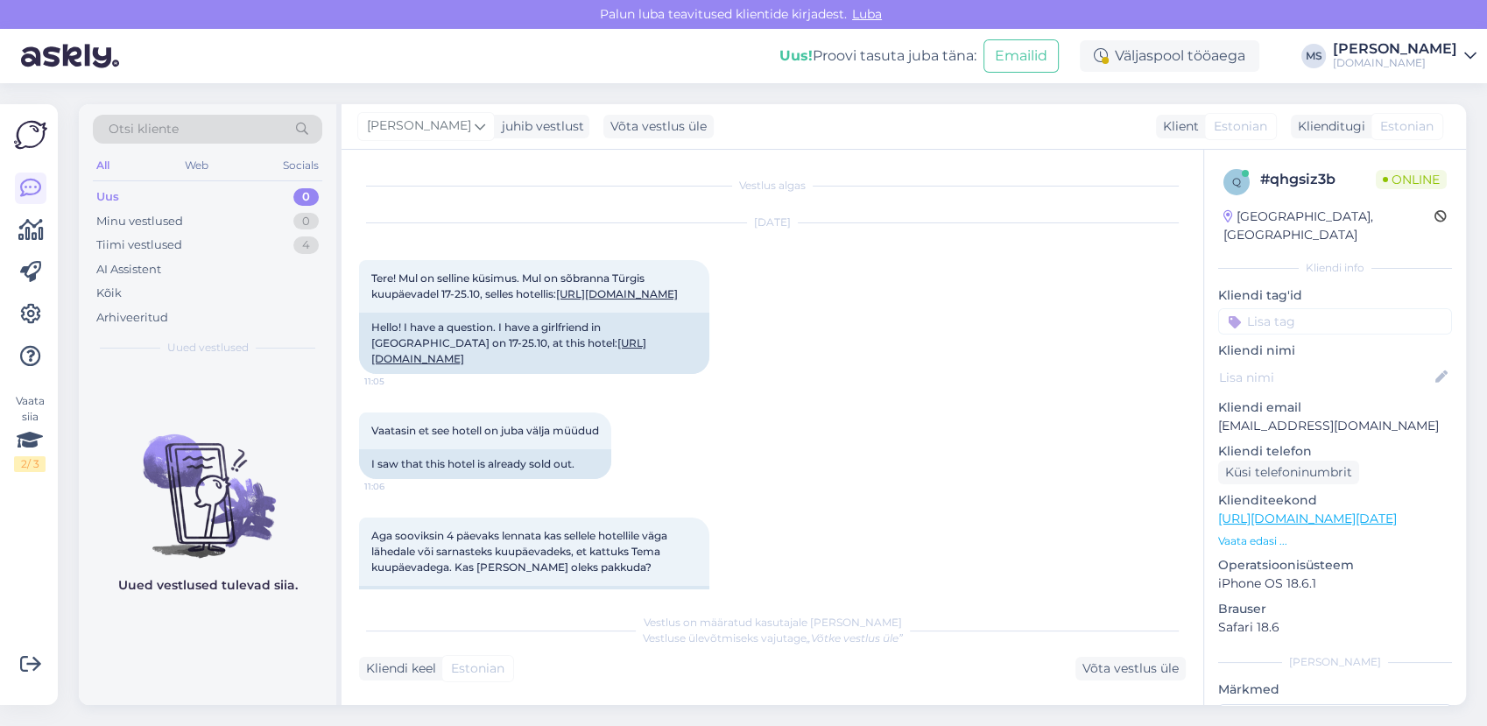
drag, startPoint x: 181, startPoint y: 211, endPoint x: 194, endPoint y: 198, distance: 18.6
click at [182, 213] on div "Minu vestlused" at bounding box center [139, 222] width 87 height 18
